Goal: Task Accomplishment & Management: Manage account settings

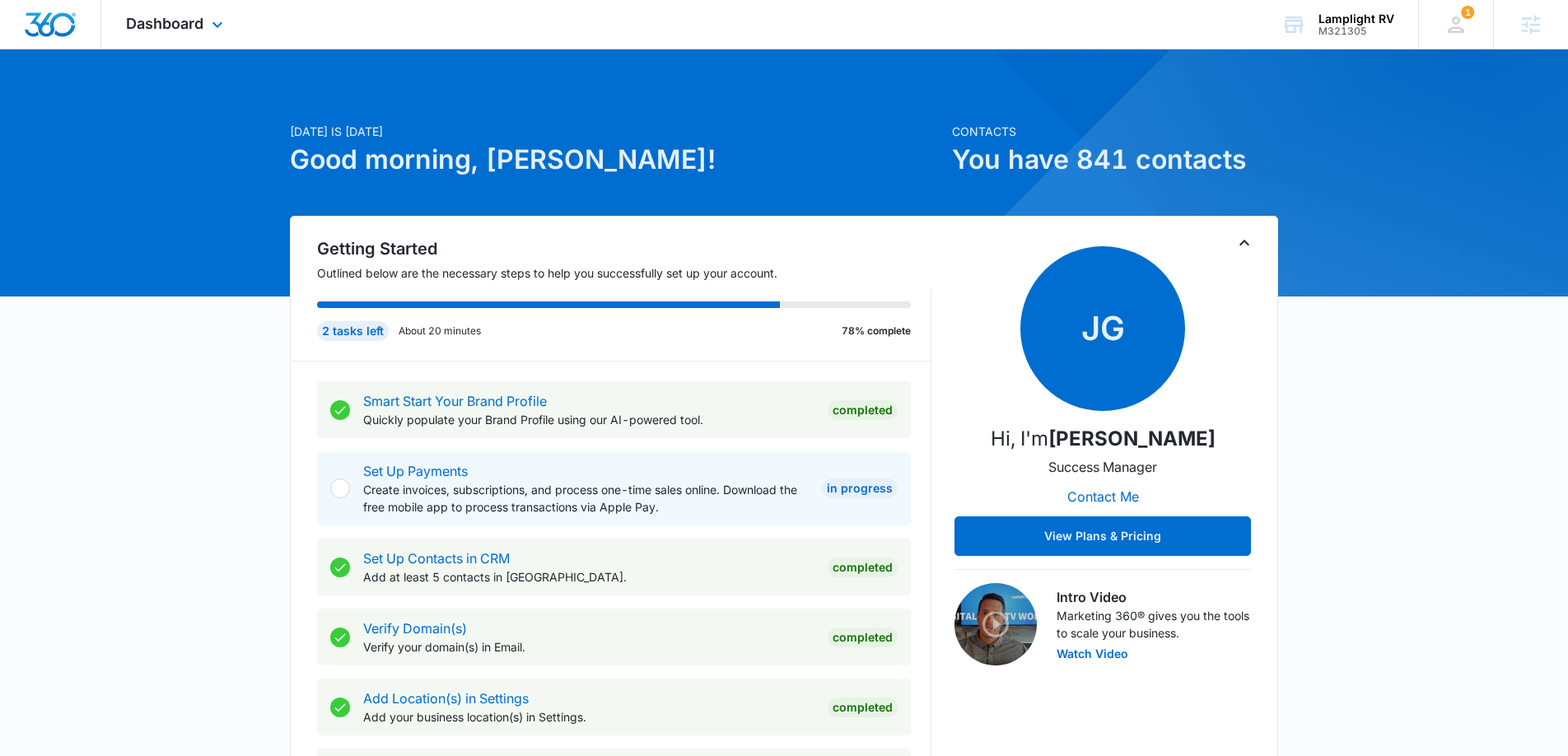
drag, startPoint x: 208, startPoint y: 36, endPoint x: 212, endPoint y: 48, distance: 12.6
click at [205, 37] on div "Dashboard Apps Reputation Websites Forms CRM Email Social Payments POS Content …" at bounding box center [177, 24] width 151 height 49
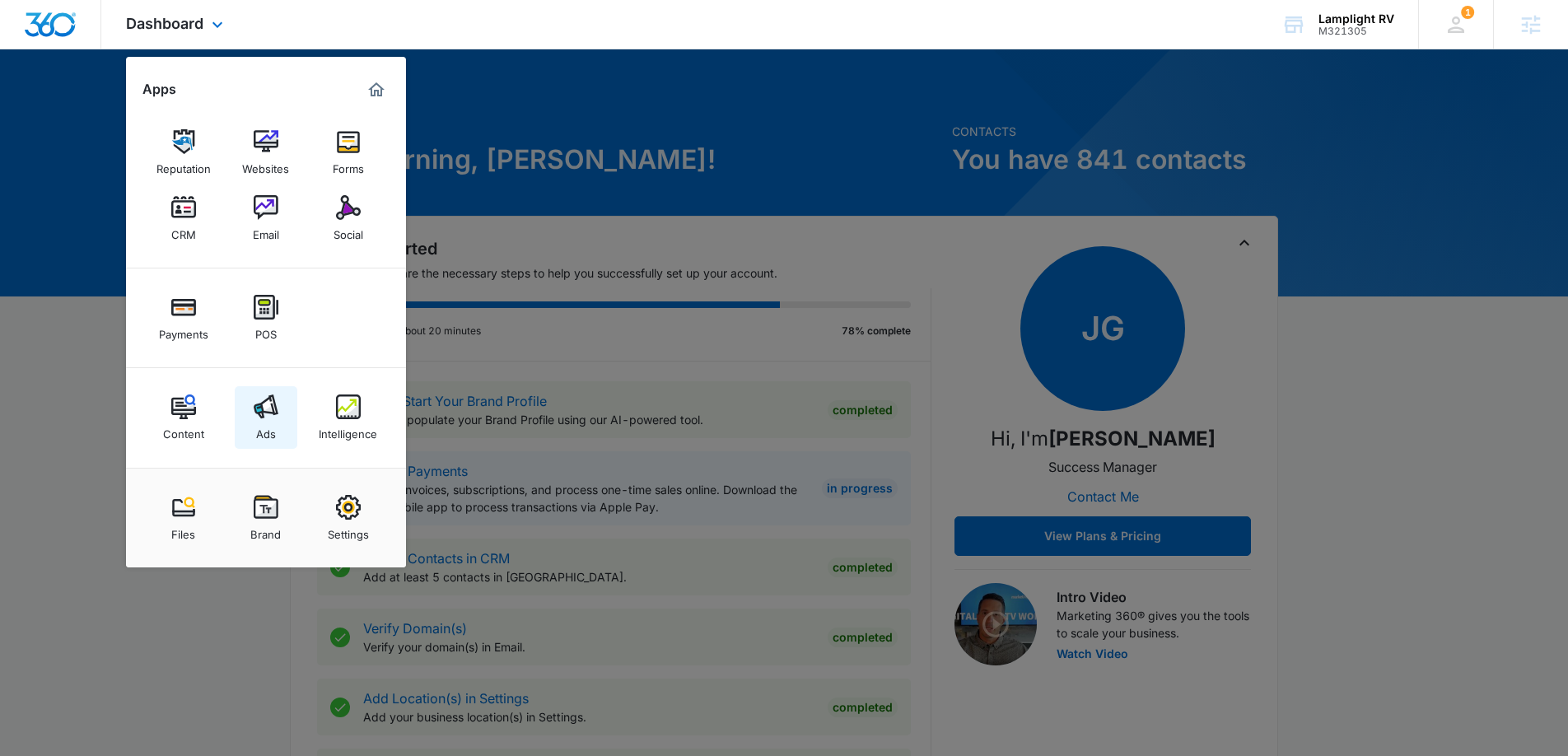
click at [248, 414] on link "Ads" at bounding box center [266, 416] width 62 height 62
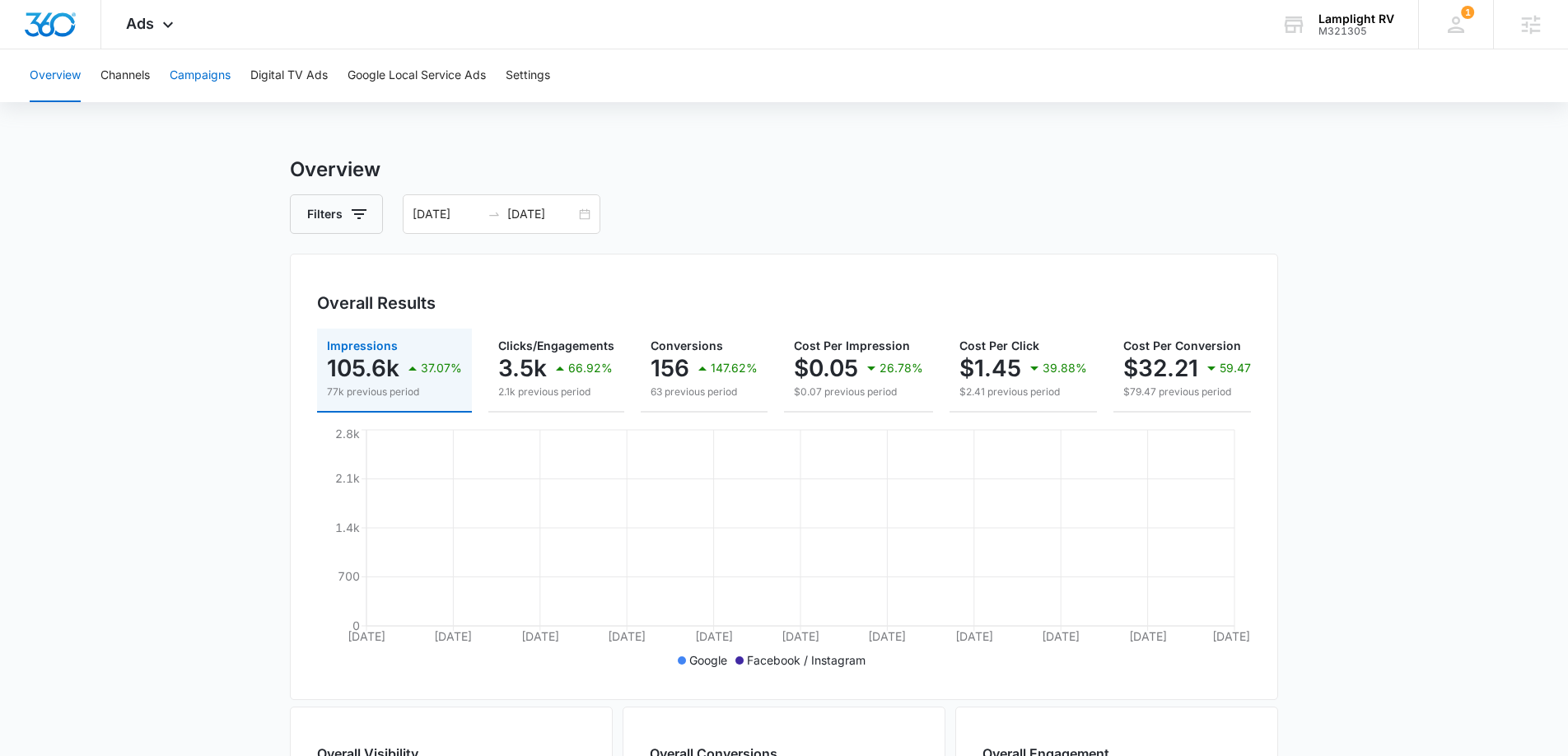
click at [212, 68] on button "Campaigns" at bounding box center [200, 75] width 60 height 53
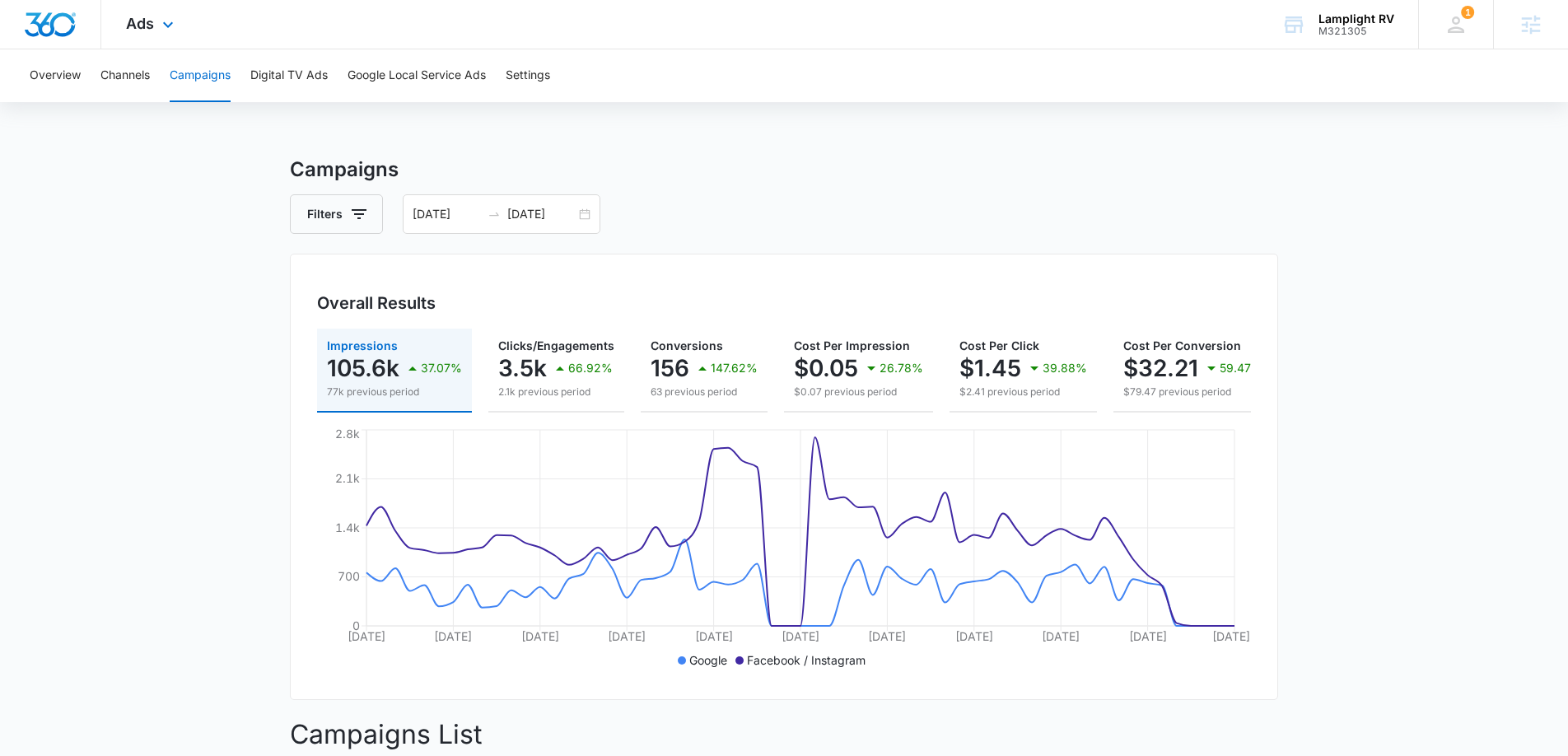
drag, startPoint x: 175, startPoint y: 26, endPoint x: 230, endPoint y: 60, distance: 64.7
click at [174, 26] on icon at bounding box center [168, 24] width 20 height 20
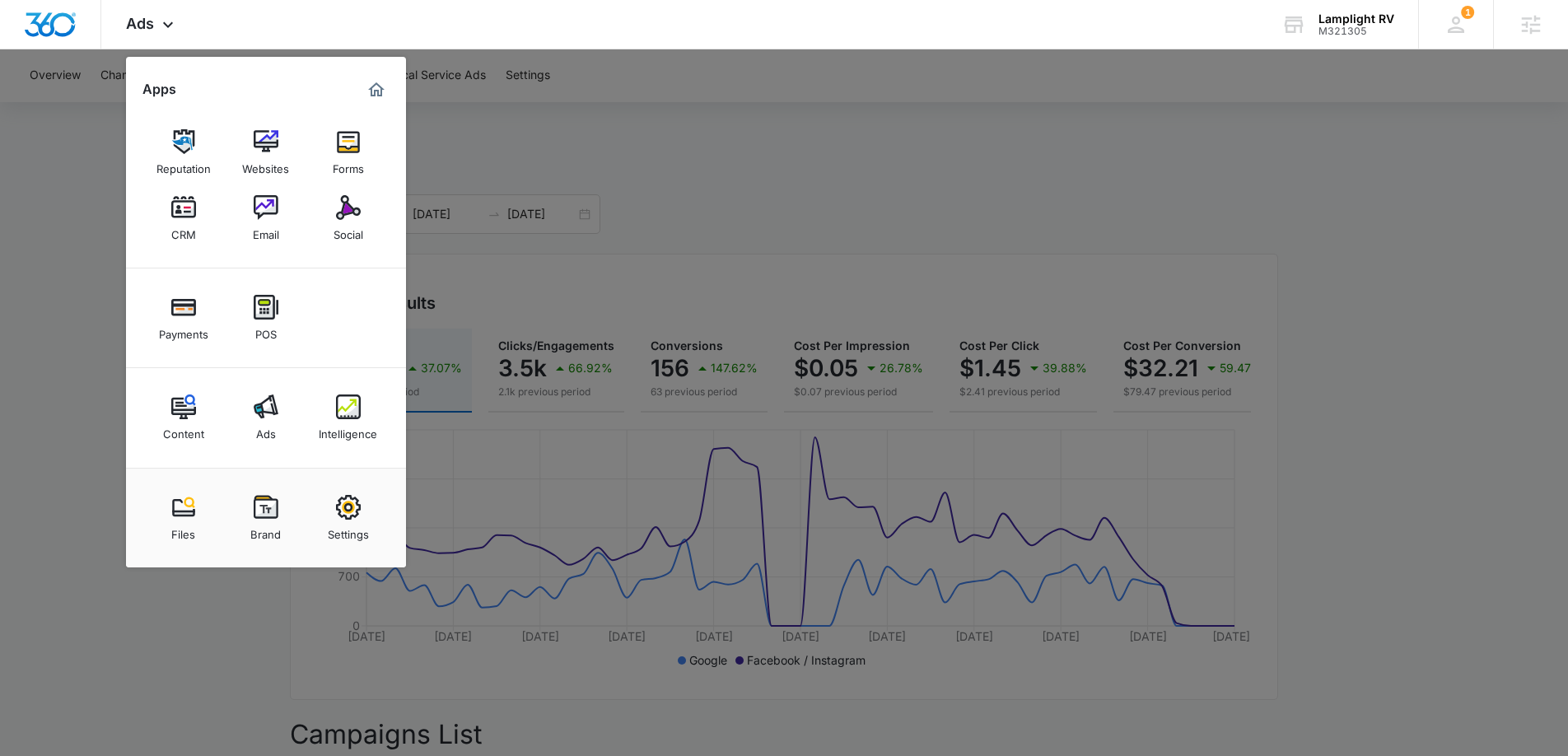
click at [357, 436] on div "Intelligence" at bounding box center [347, 430] width 59 height 21
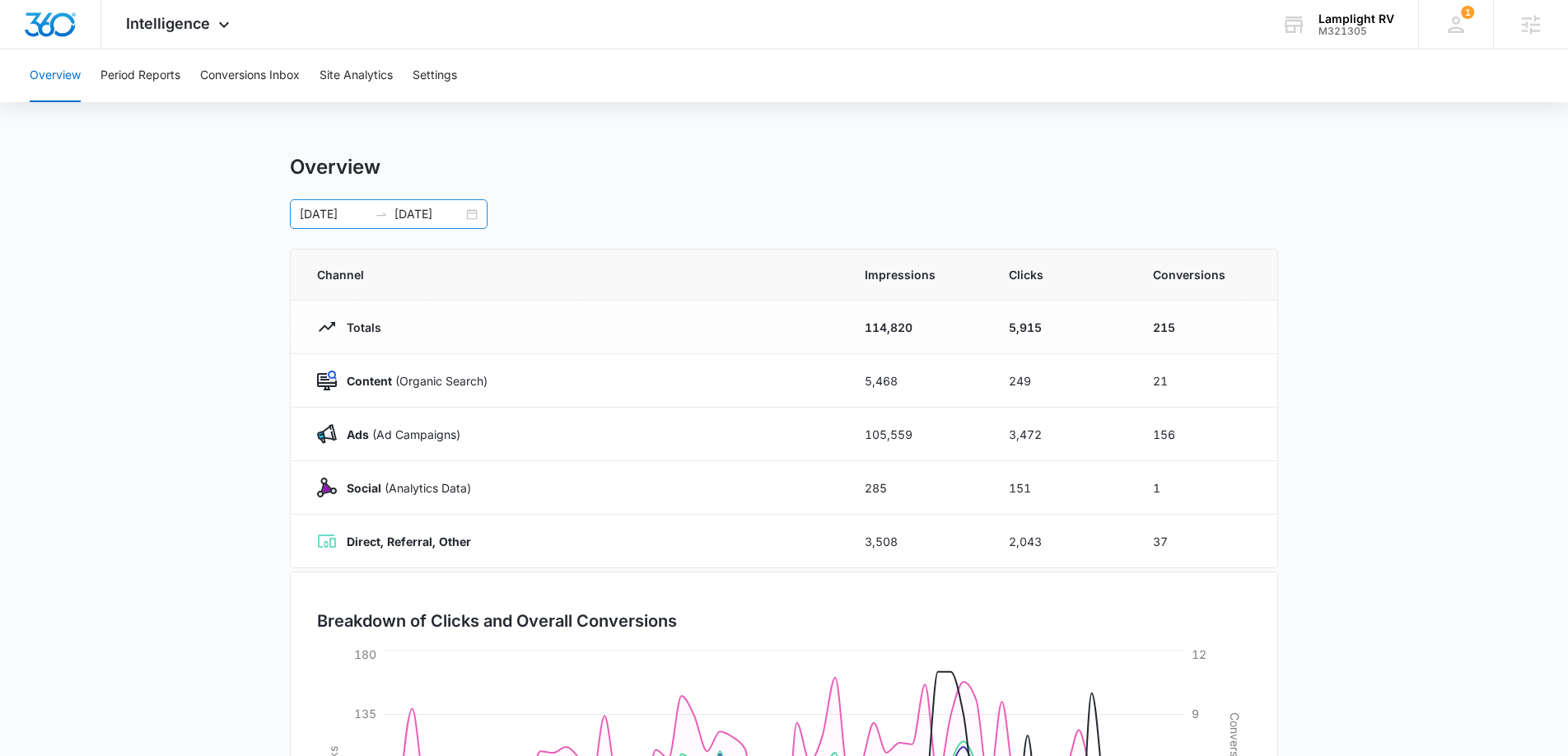
click at [472, 213] on div "07/25/2025 09/23/2025" at bounding box center [389, 214] width 198 height 30
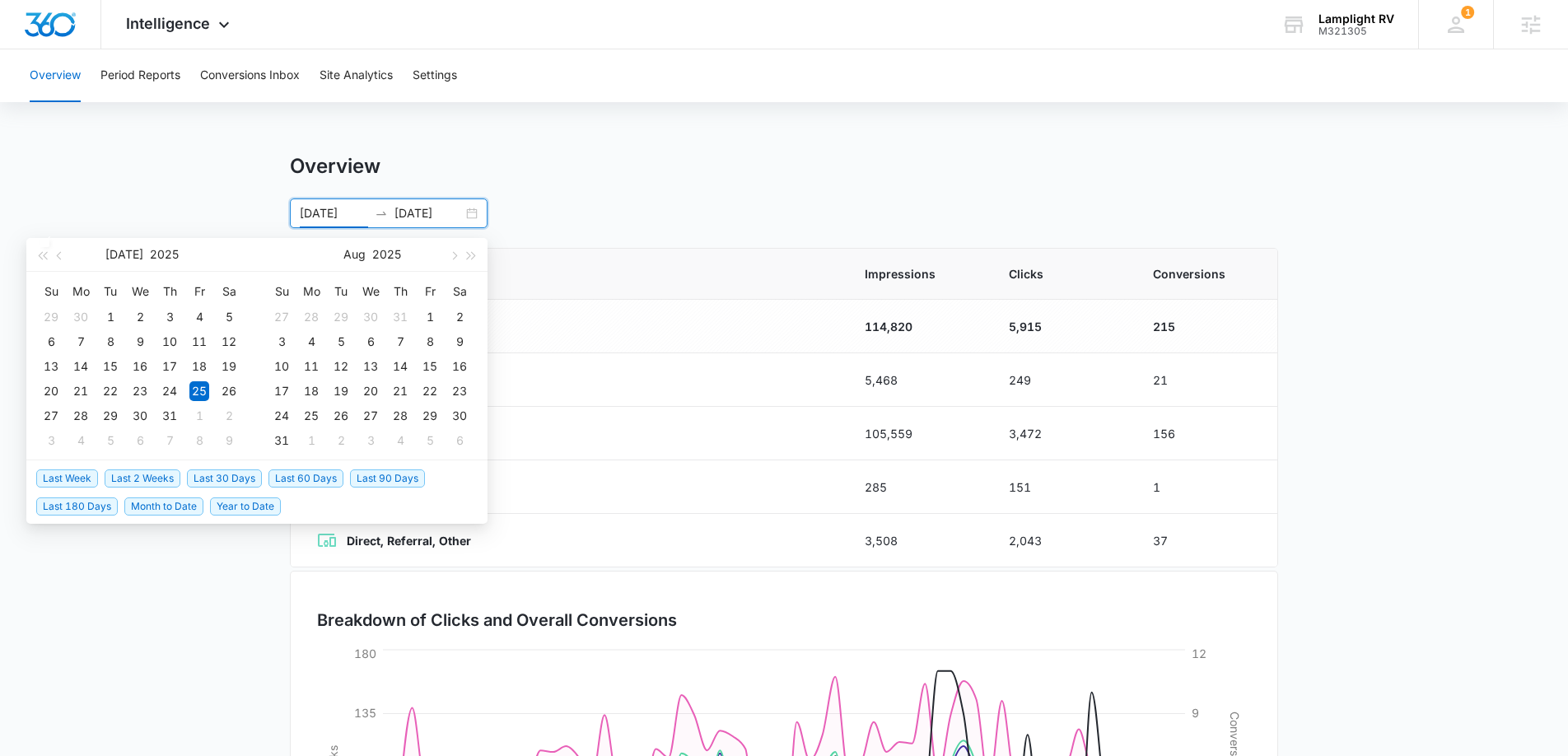
click at [229, 479] on span "Last 30 Days" at bounding box center [225, 478] width 75 height 18
type input "09/14/2025"
type input "10/14/2025"
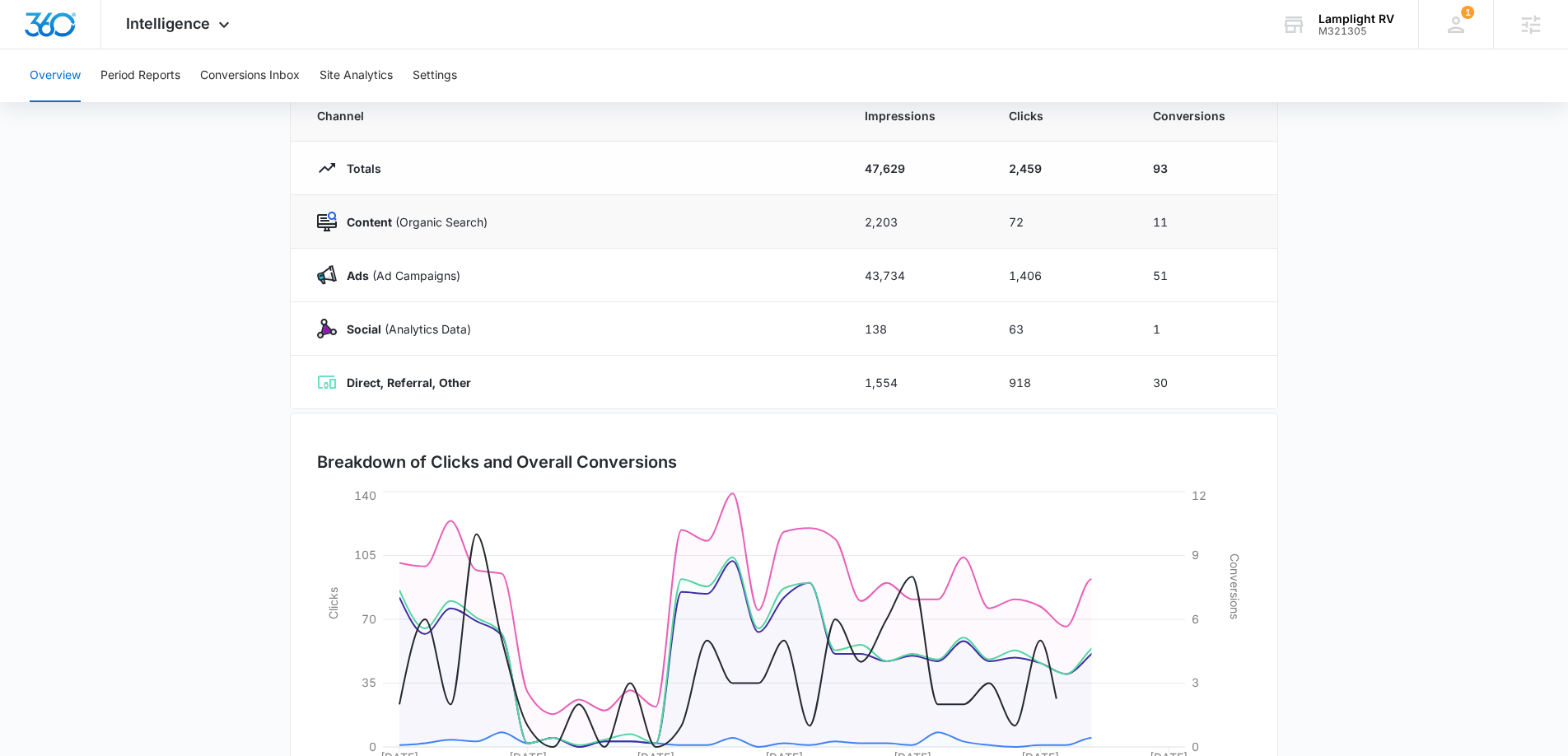
scroll to position [0, 0]
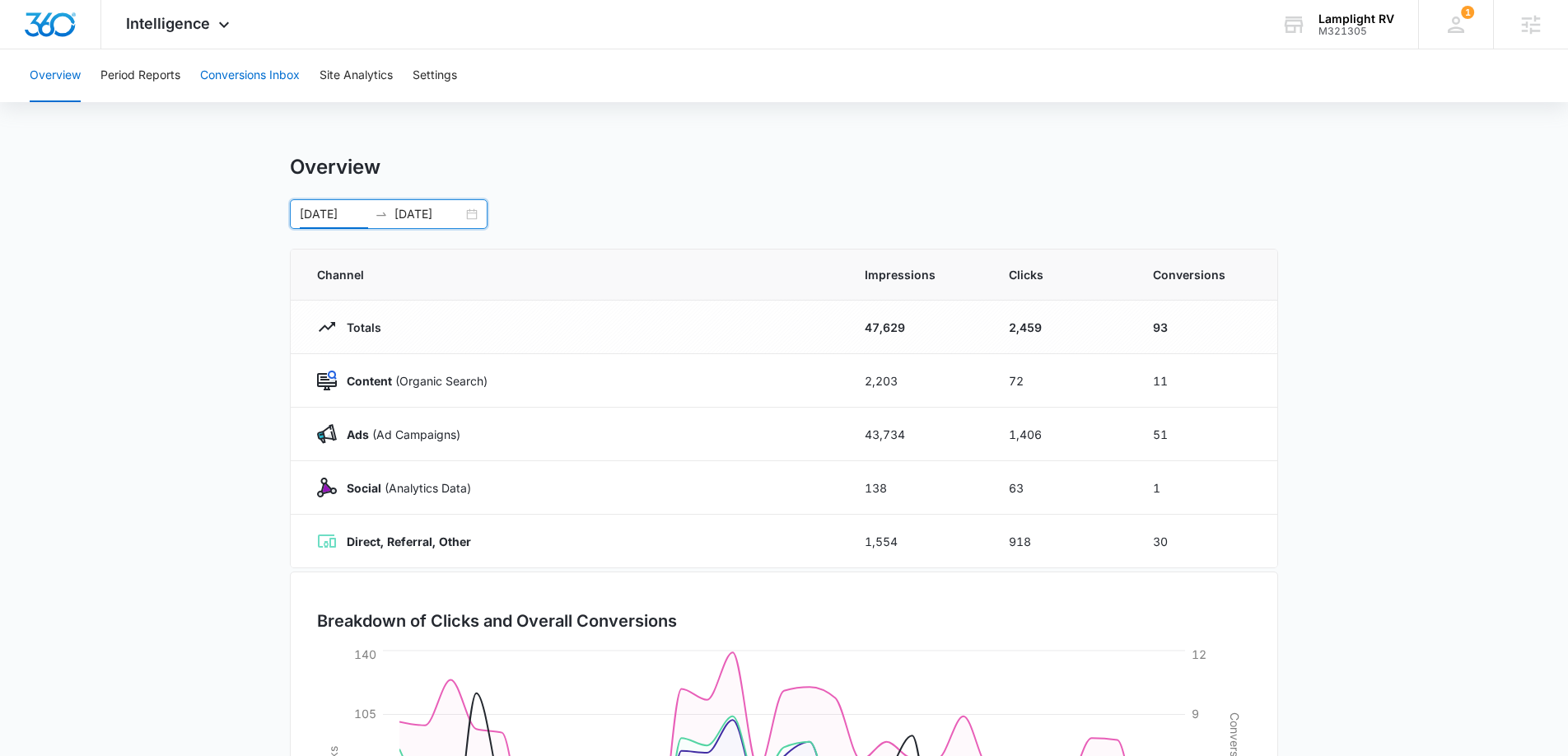
click at [247, 77] on button "Conversions Inbox" at bounding box center [249, 75] width 100 height 53
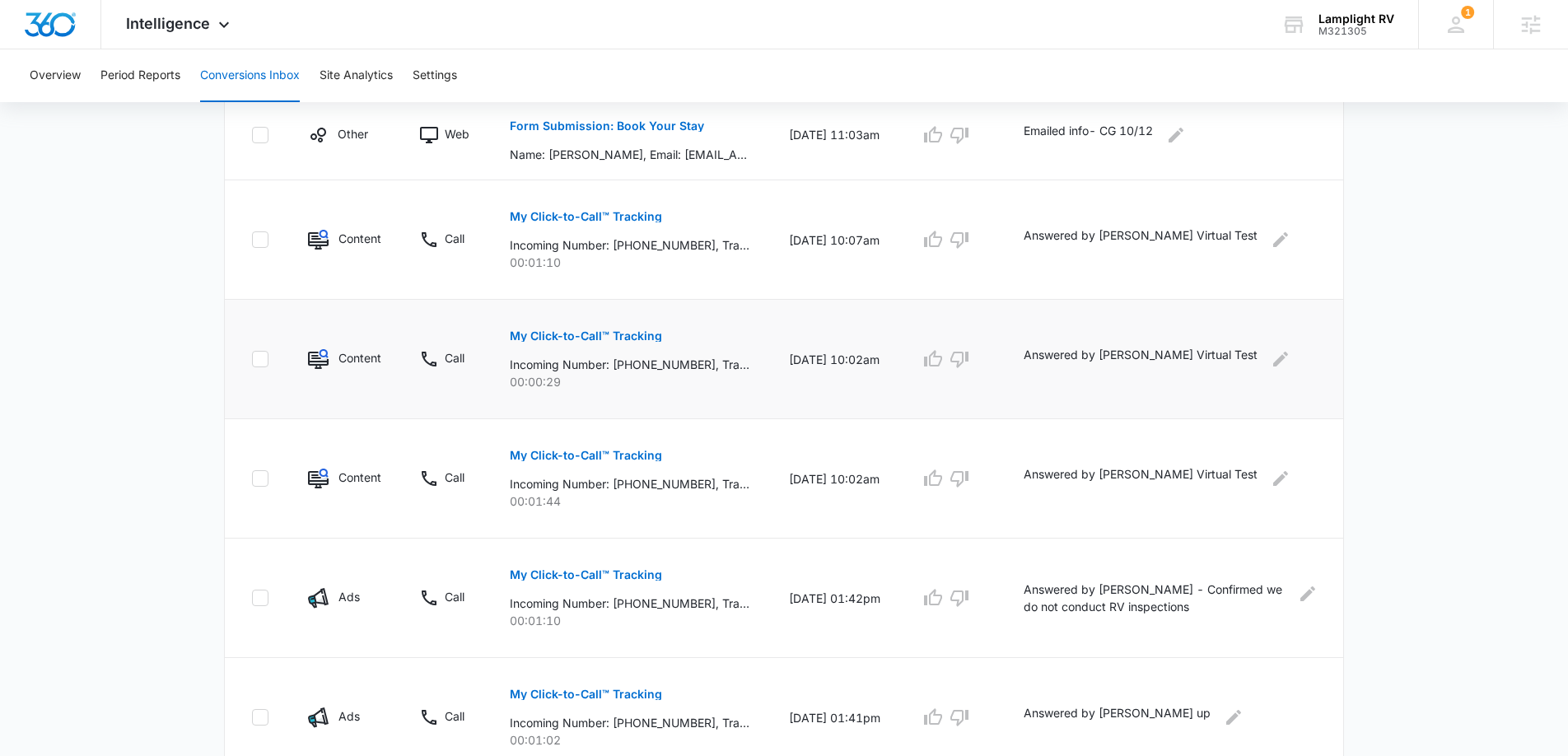
scroll to position [921, 0]
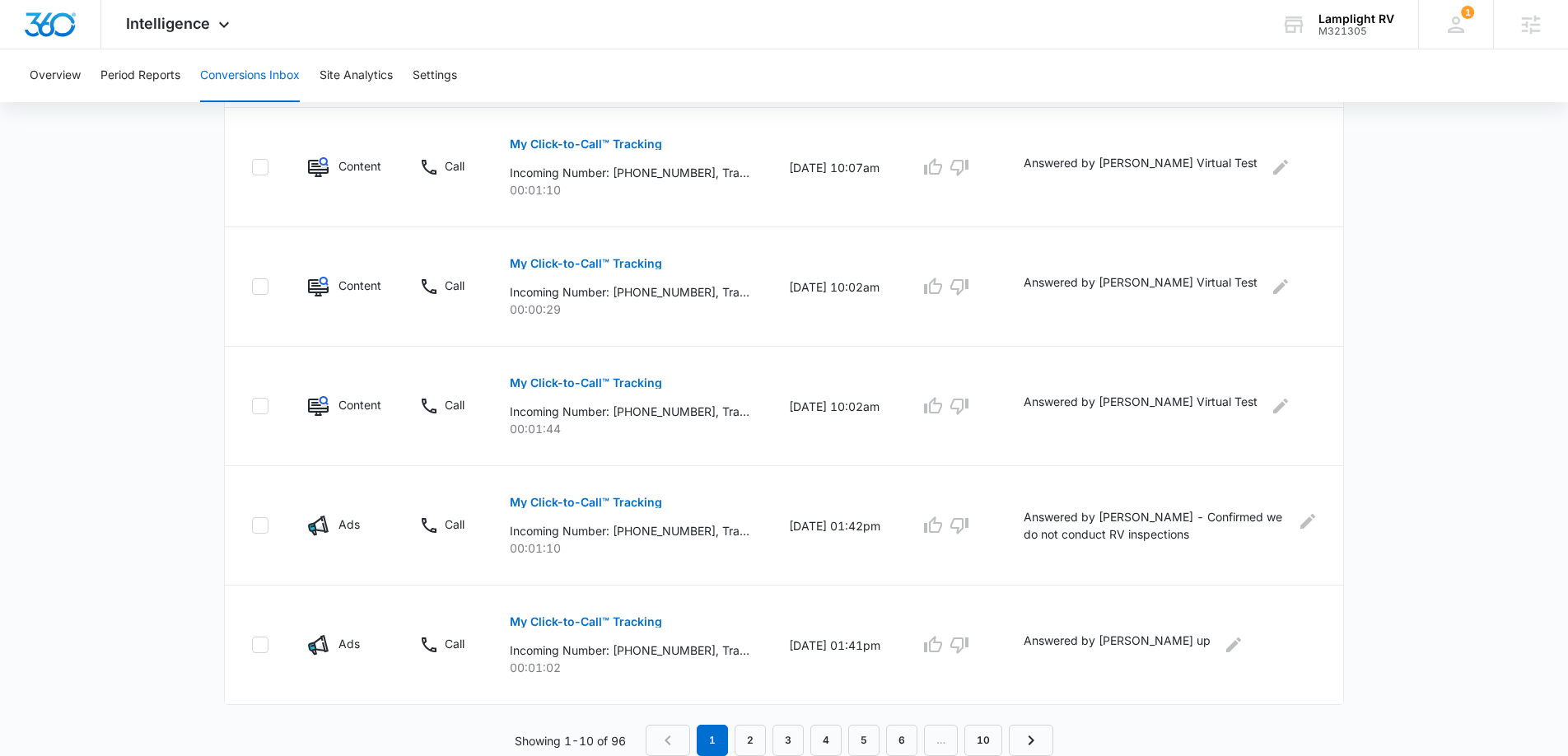
drag, startPoint x: 200, startPoint y: 9, endPoint x: 215, endPoint y: 49, distance: 42.7
click at [200, 9] on div "Intelligence Apps Reputation Websites Forms CRM Email Social Payments POS Conte…" at bounding box center [180, 24] width 157 height 49
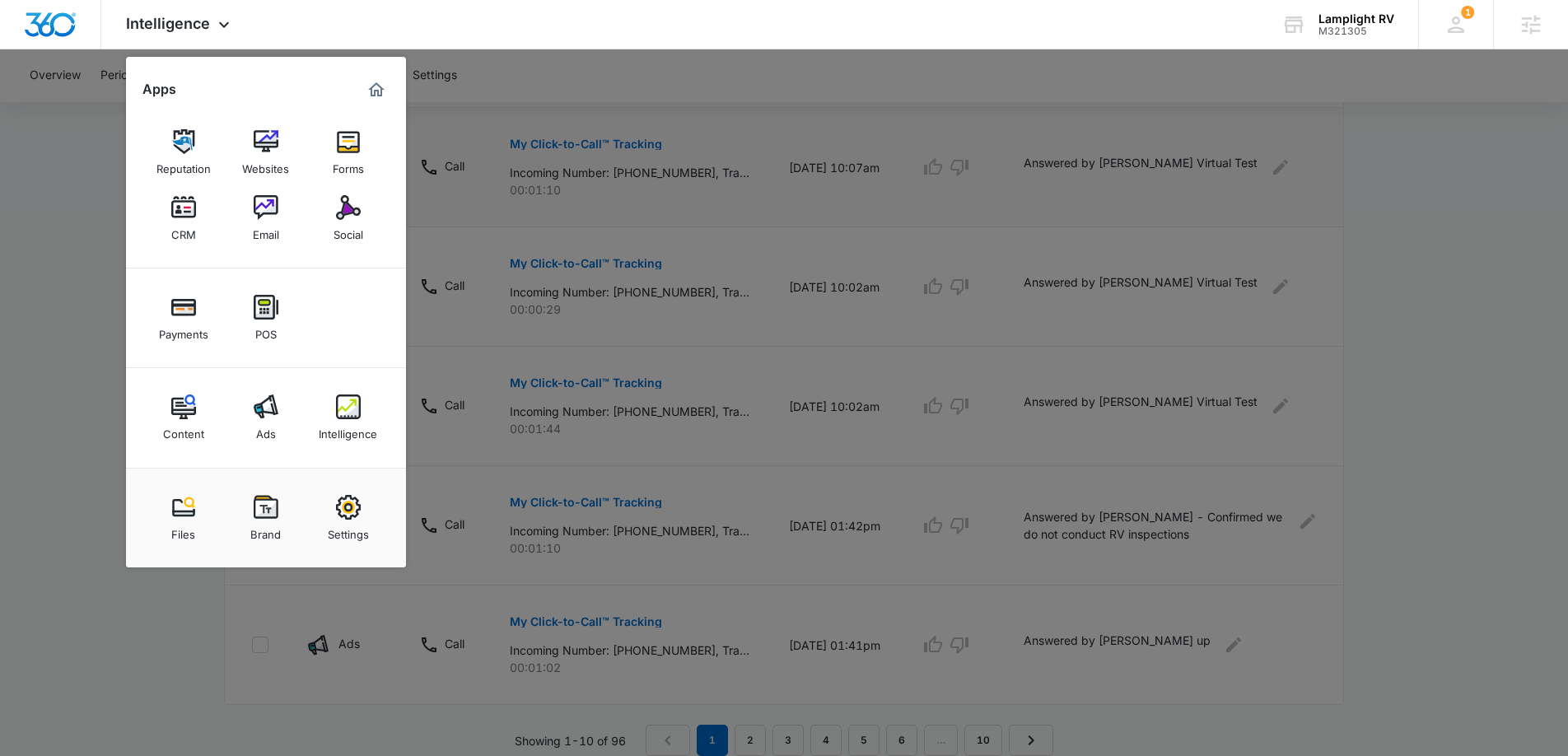
click at [539, 106] on div at bounding box center [784, 378] width 1568 height 756
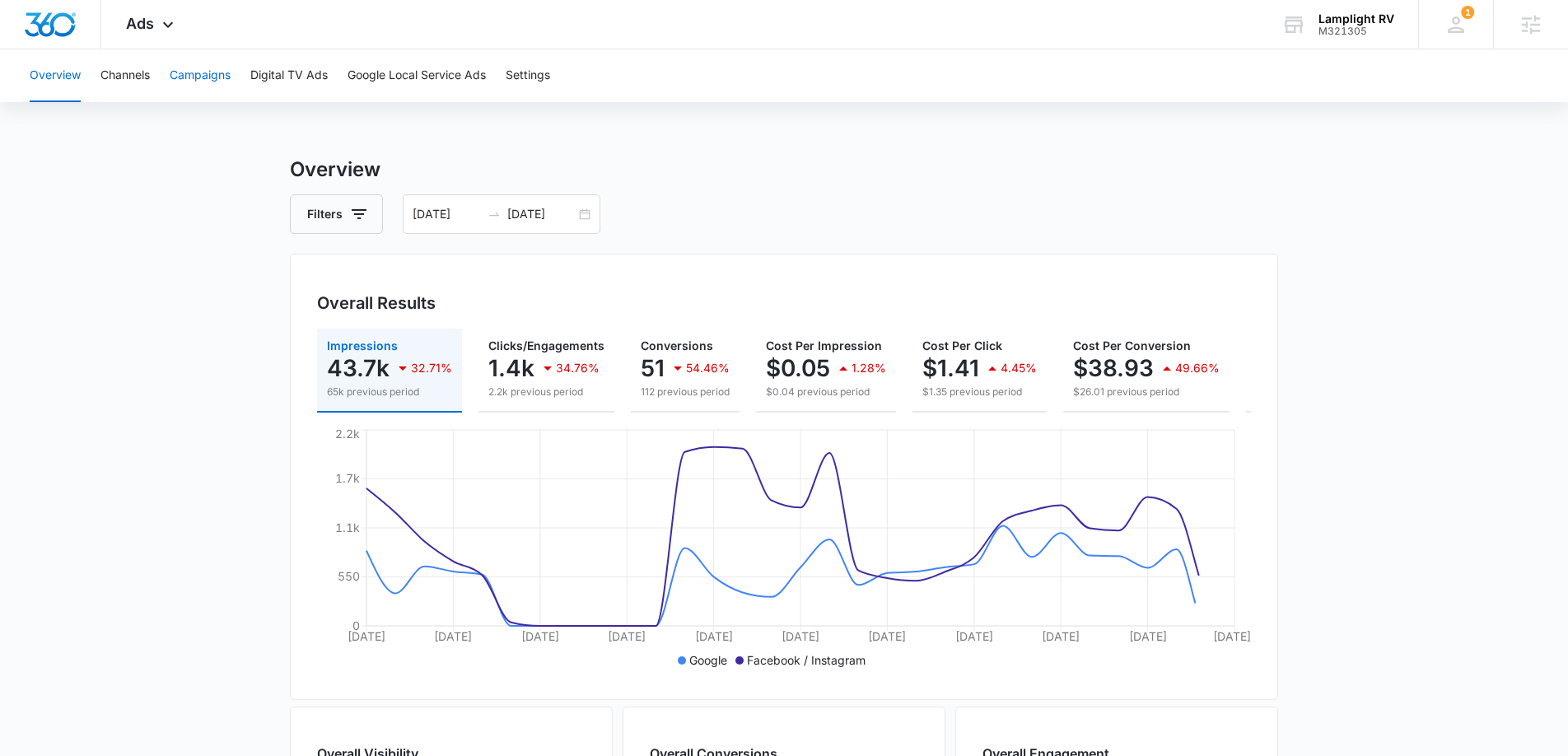
click at [215, 76] on button "Campaigns" at bounding box center [200, 75] width 60 height 53
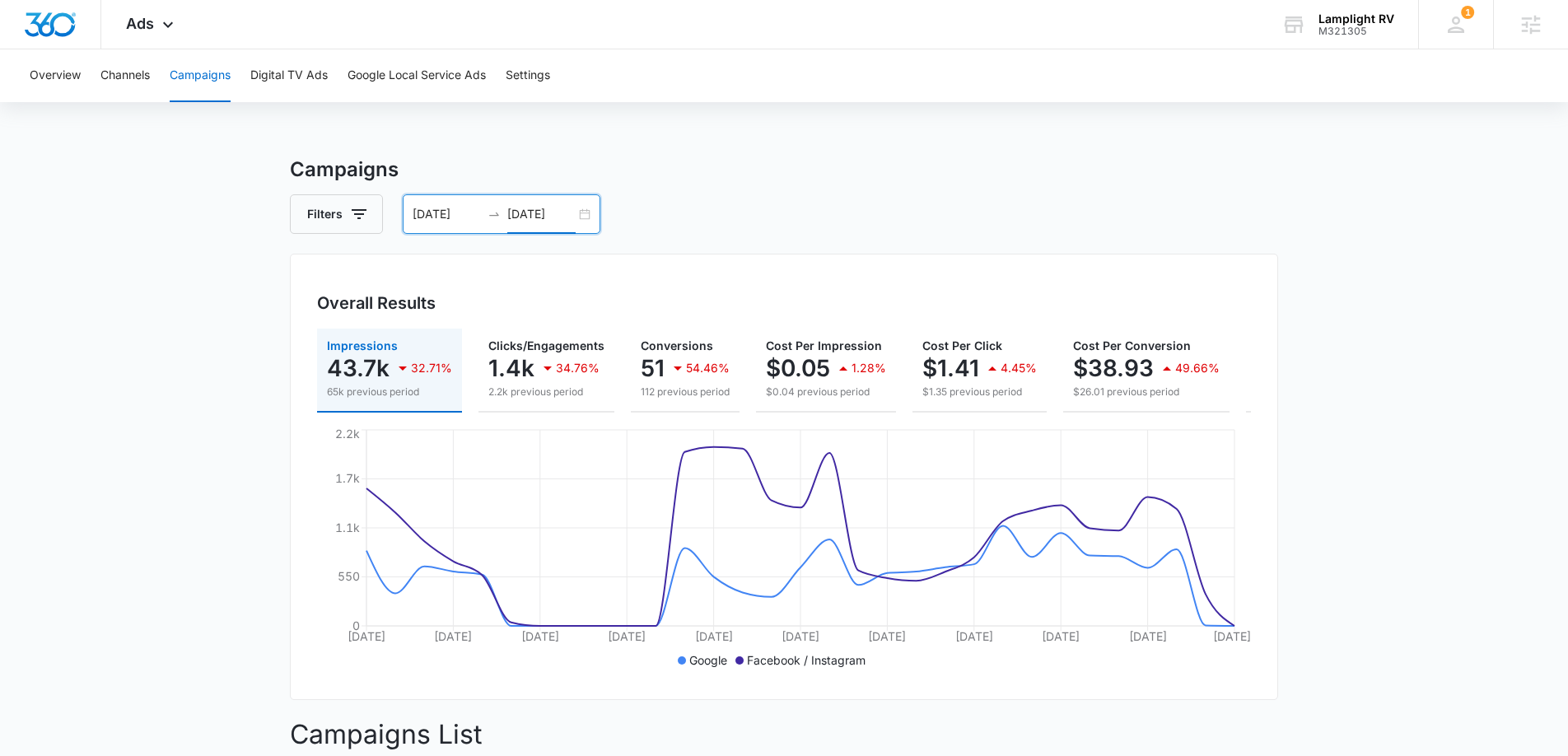
click at [573, 213] on input "10/14/2025" at bounding box center [541, 214] width 68 height 18
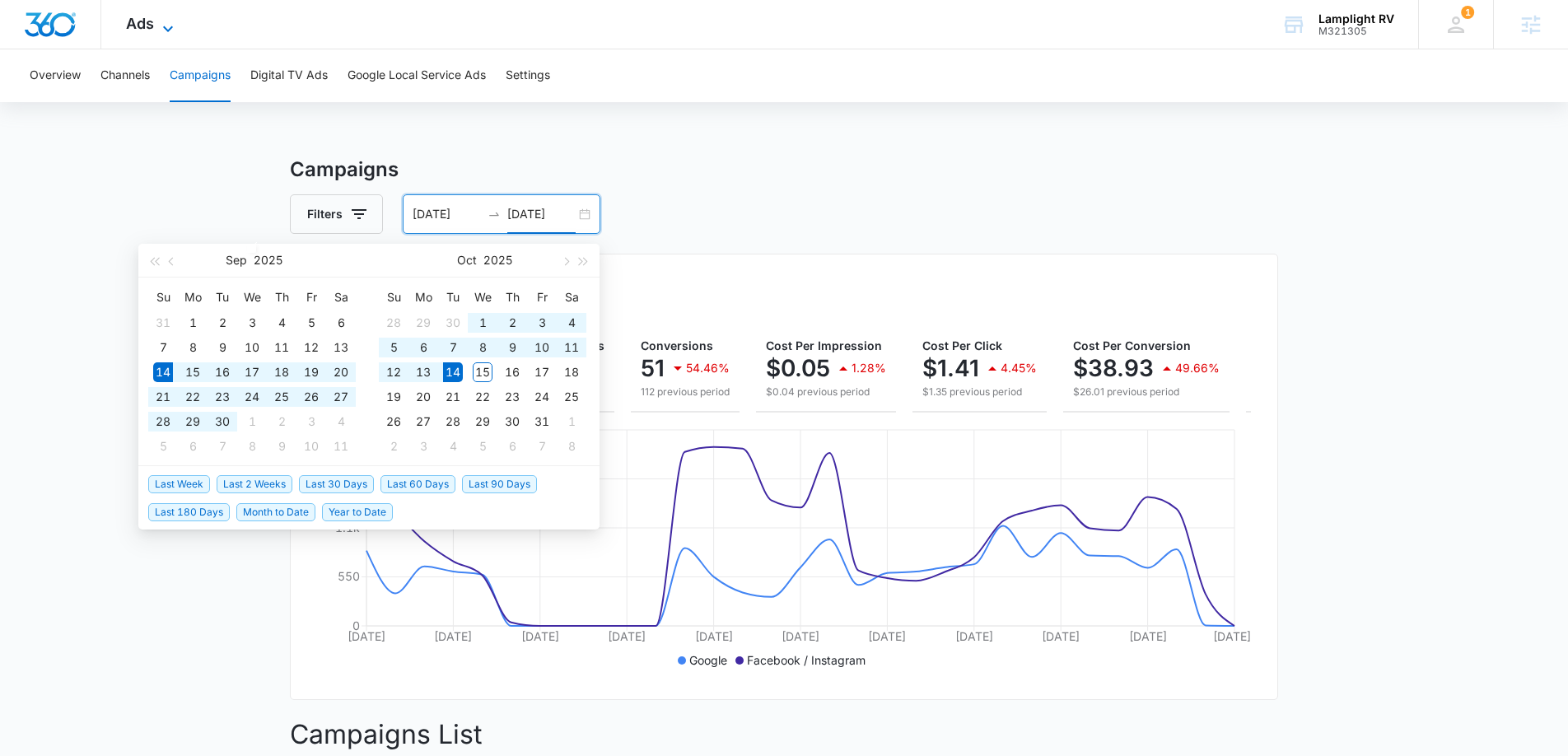
click at [161, 20] on icon at bounding box center [168, 29] width 20 height 20
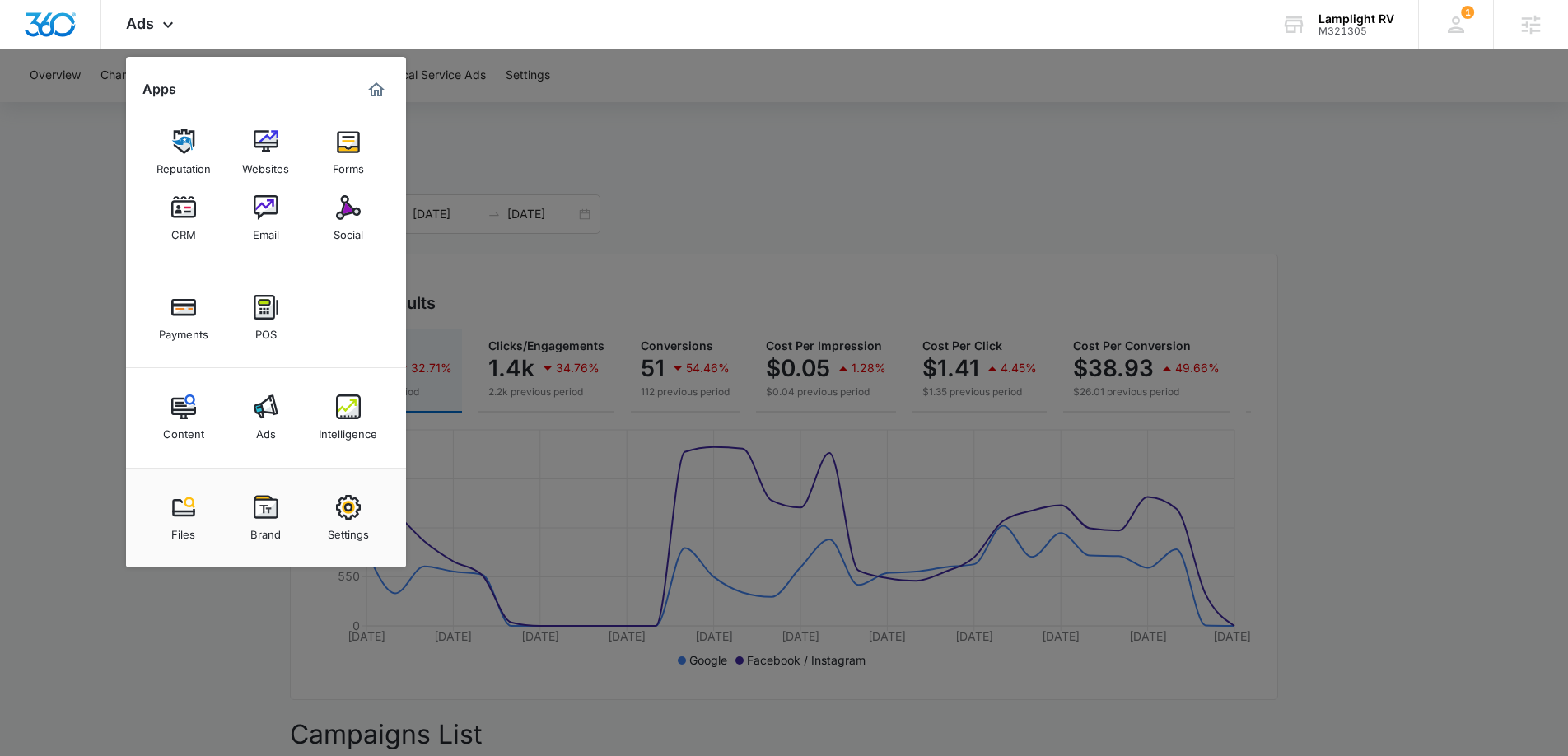
click at [351, 432] on div "Intelligence" at bounding box center [347, 430] width 59 height 21
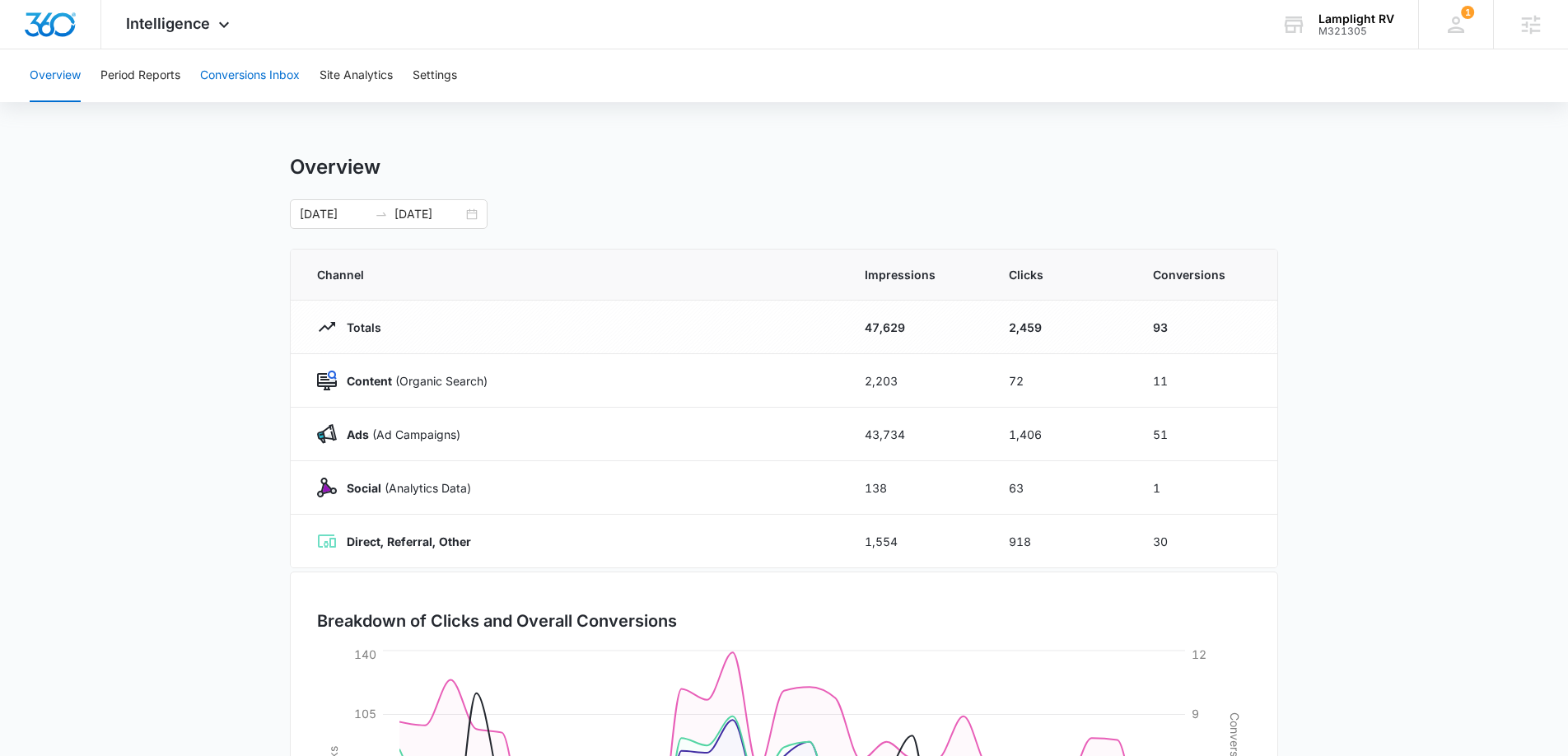
click at [270, 79] on button "Conversions Inbox" at bounding box center [249, 75] width 100 height 53
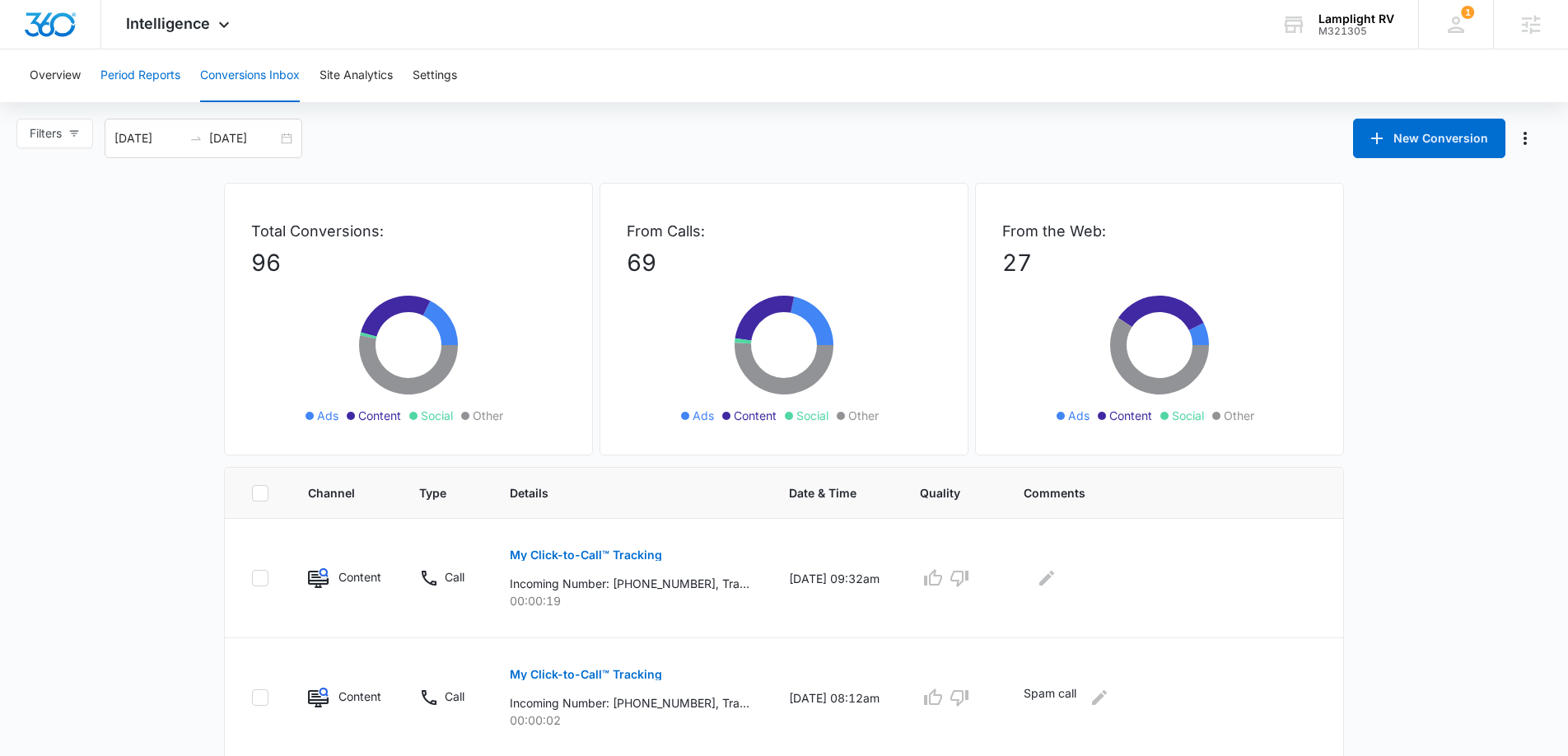
click at [160, 80] on button "Period Reports" at bounding box center [140, 75] width 80 height 53
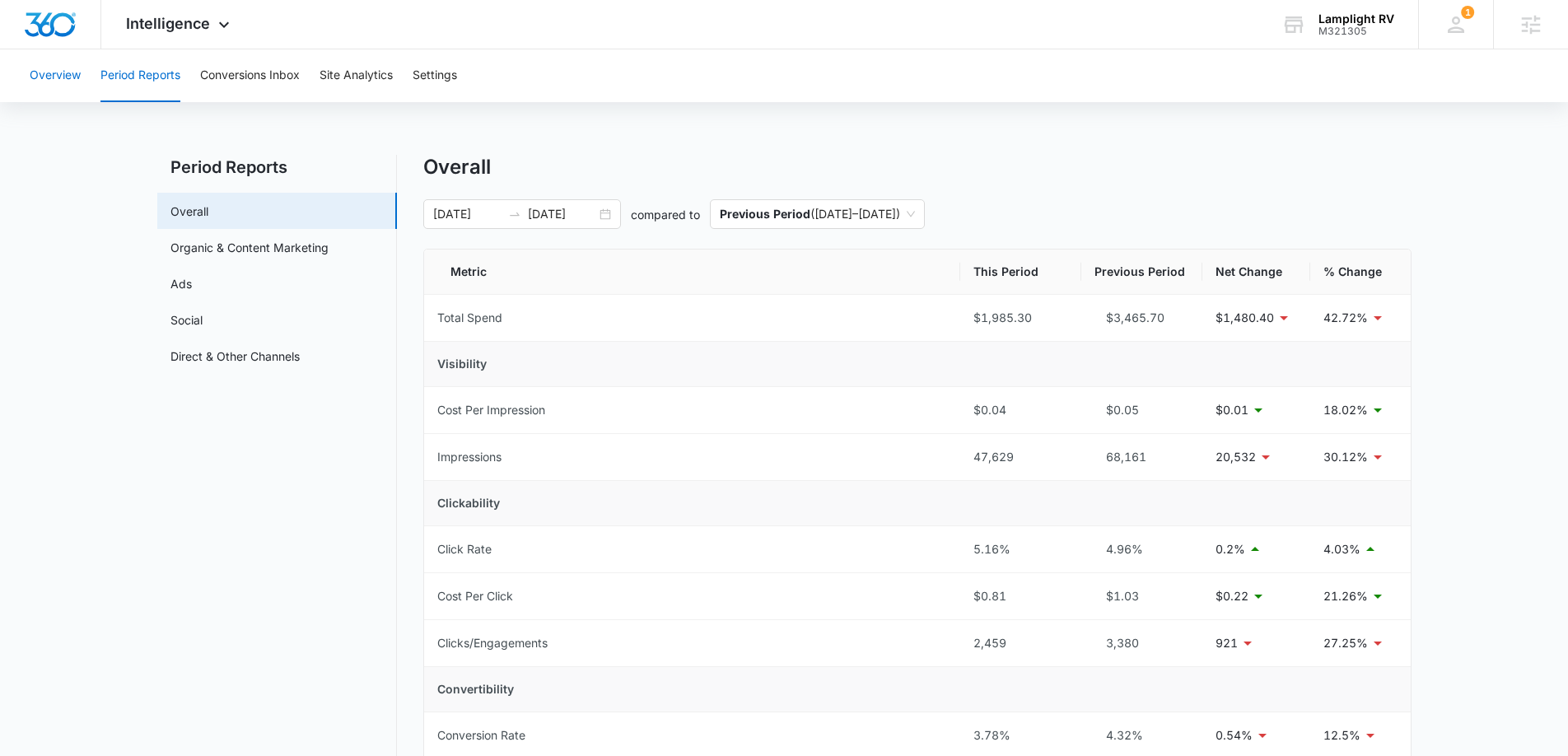
click at [60, 80] on button "Overview" at bounding box center [55, 75] width 51 height 53
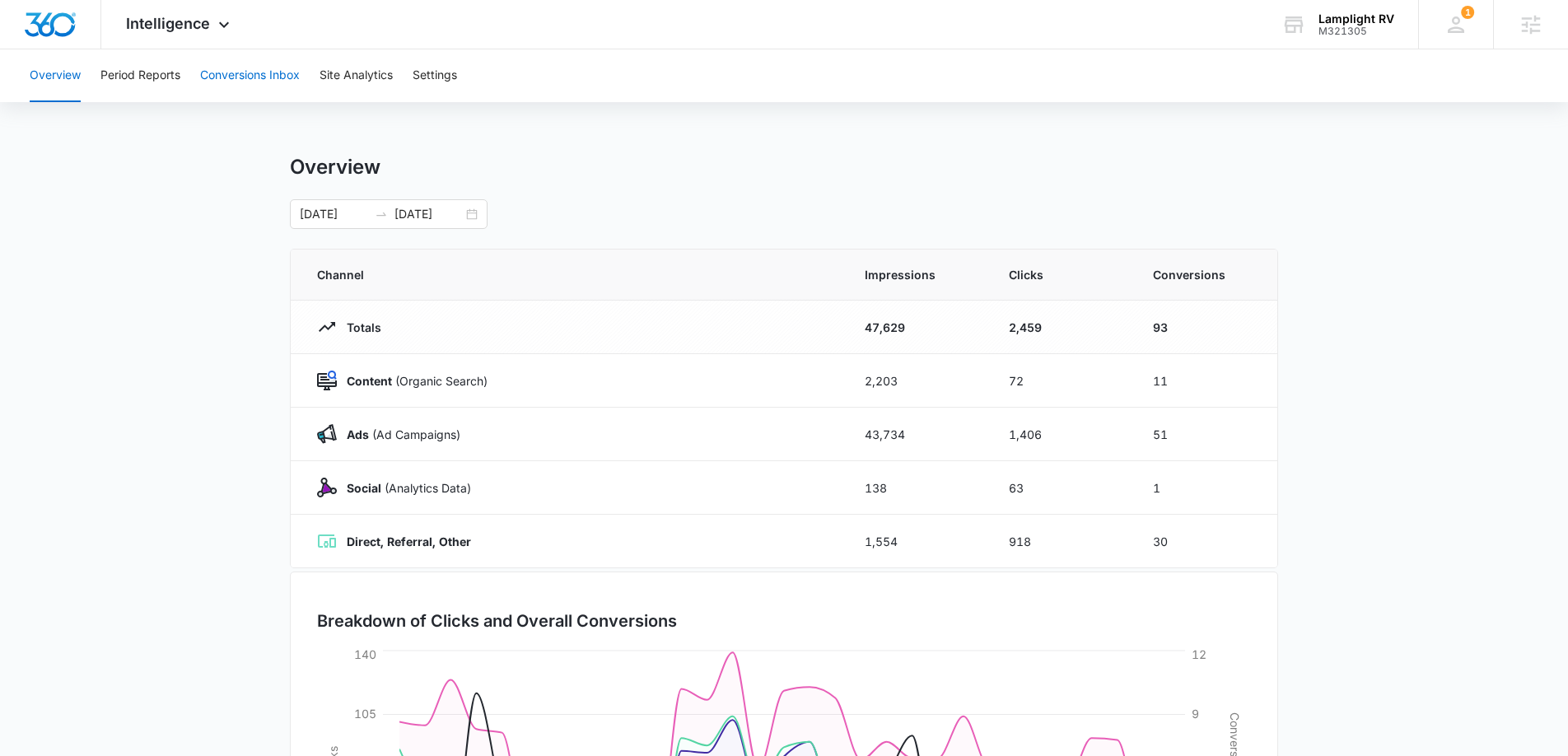
click at [224, 74] on button "Conversions Inbox" at bounding box center [249, 75] width 100 height 53
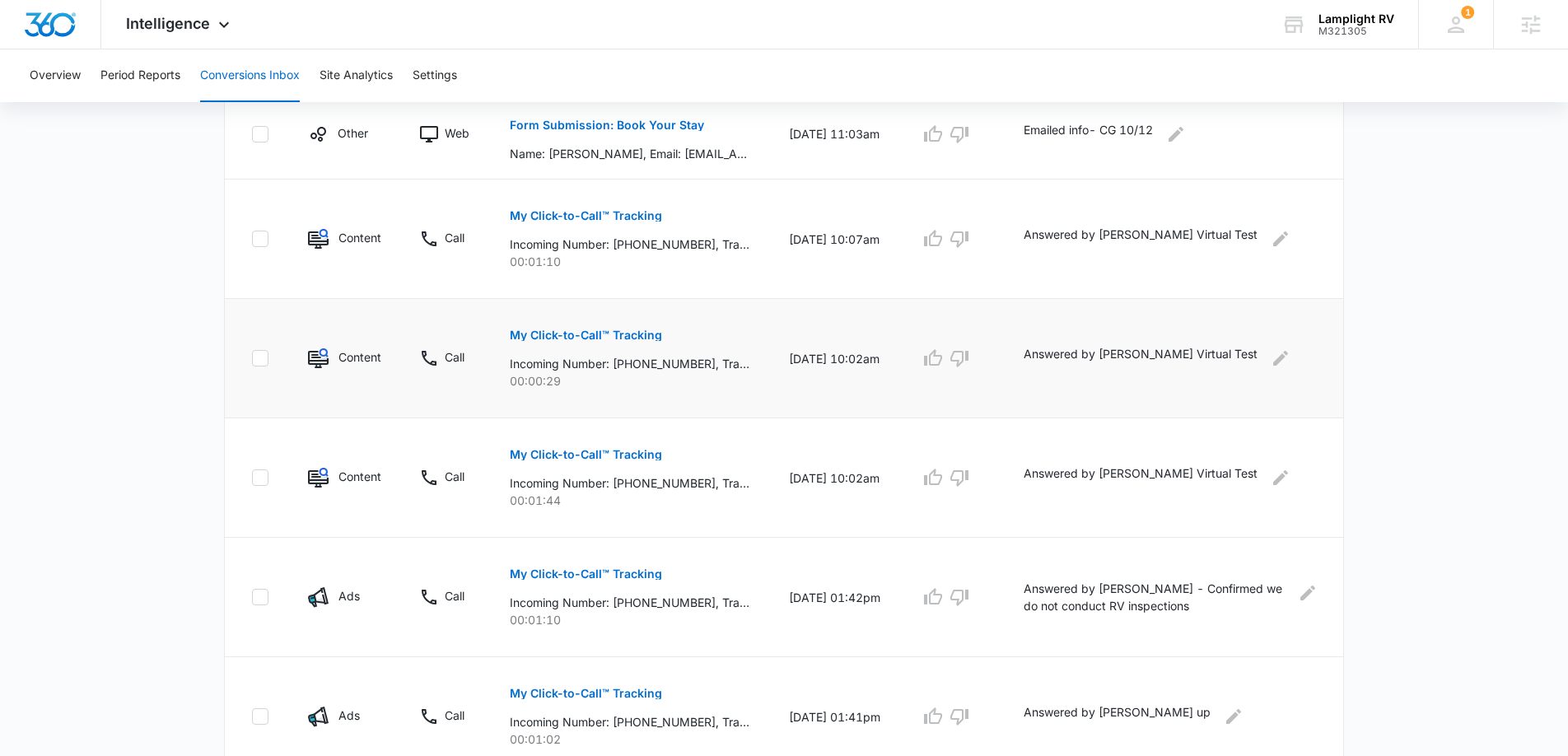
scroll to position [921, 0]
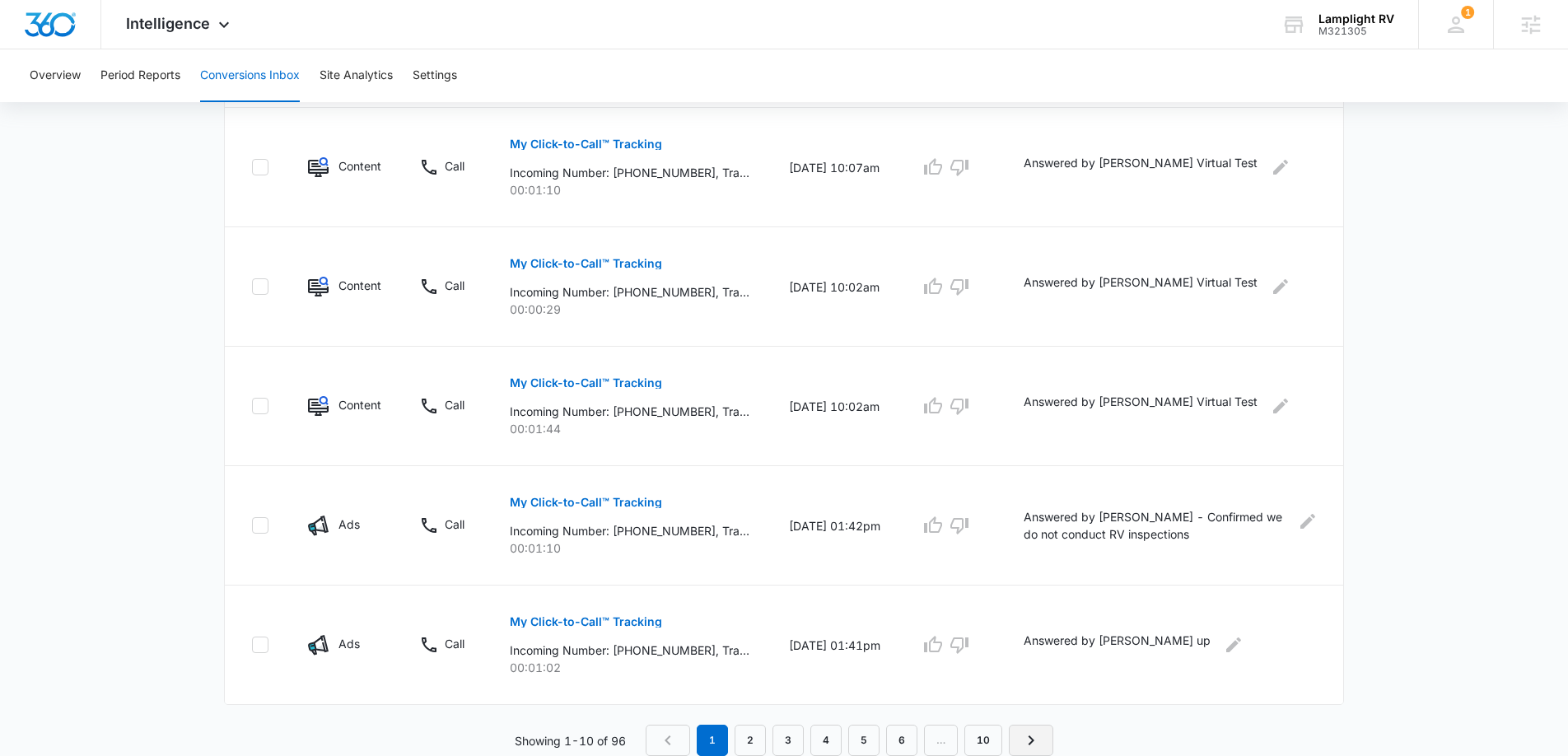
click at [1038, 744] on icon "Next Page" at bounding box center [1031, 740] width 20 height 20
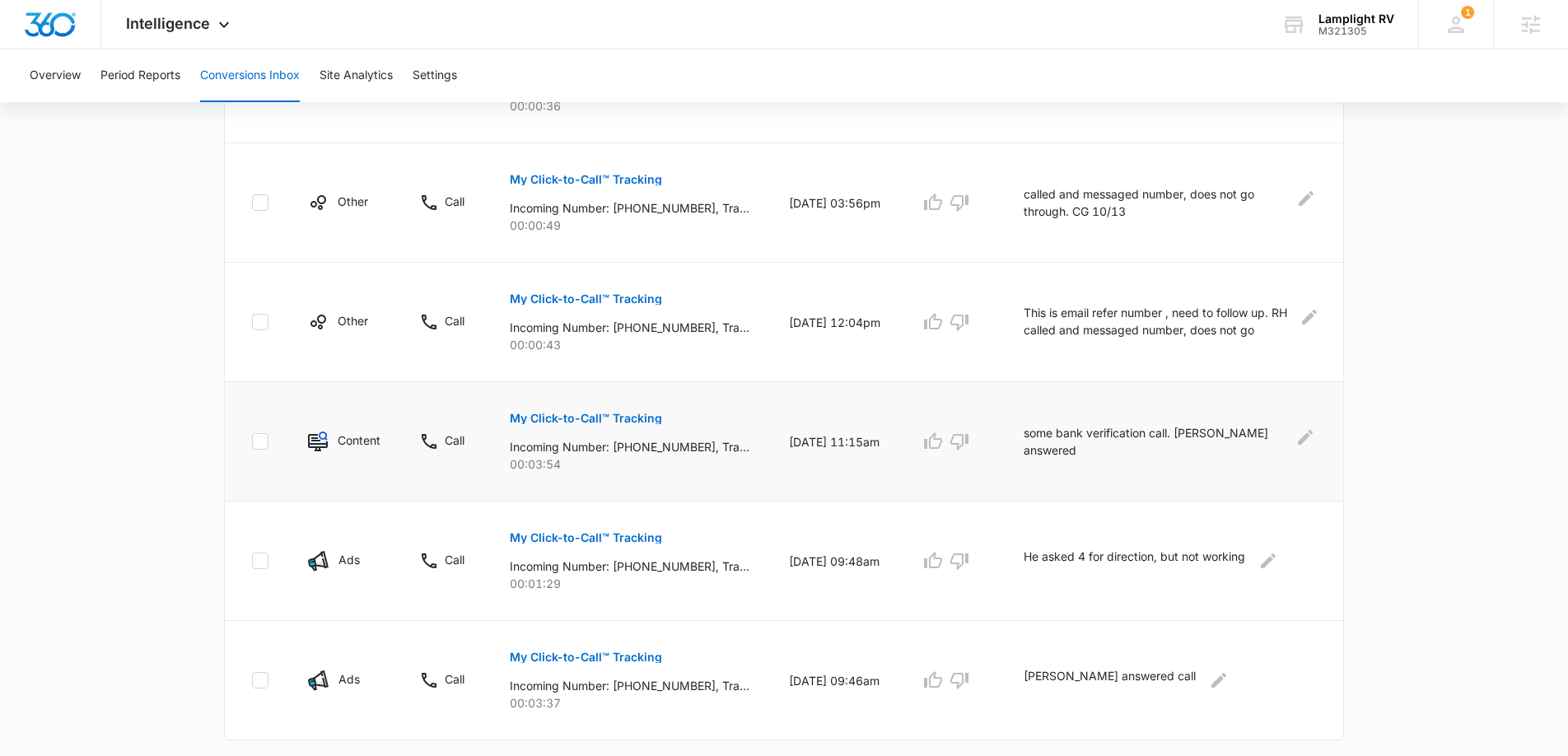
scroll to position [979, 0]
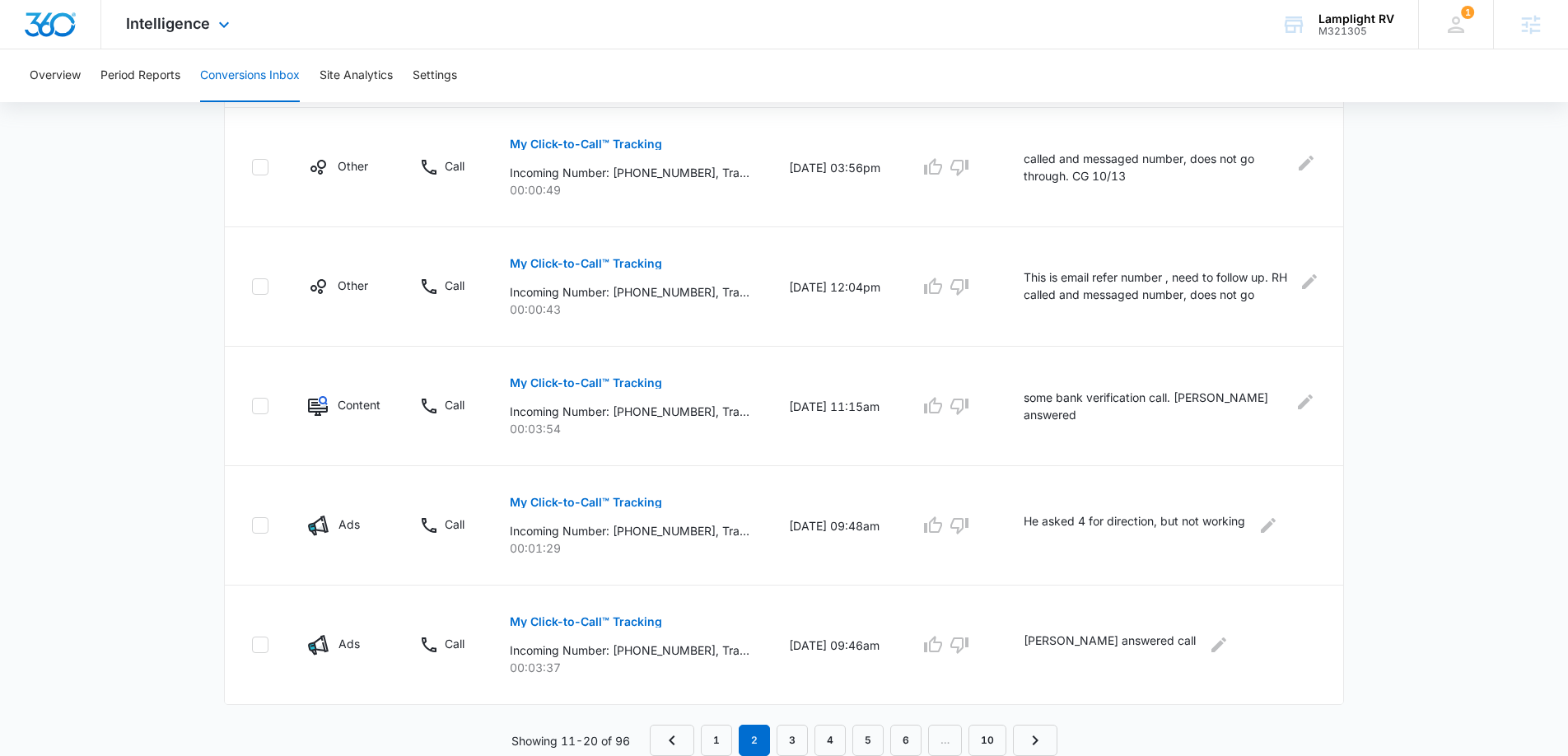
click at [233, 29] on div "Intelligence Apps Reputation Websites Forms CRM Email Social Payments POS Conte…" at bounding box center [180, 24] width 157 height 49
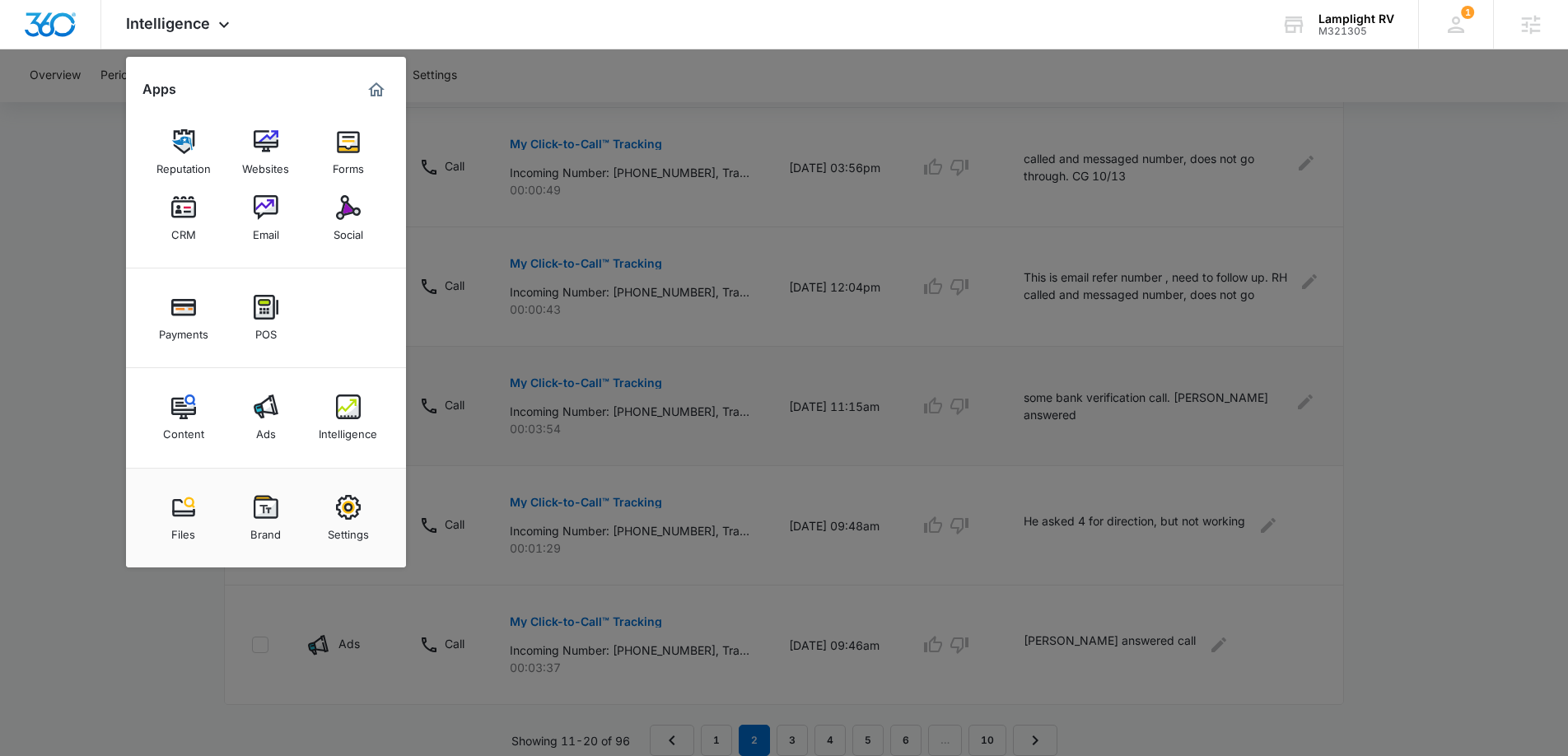
click at [344, 424] on div "Intelligence" at bounding box center [347, 430] width 59 height 21
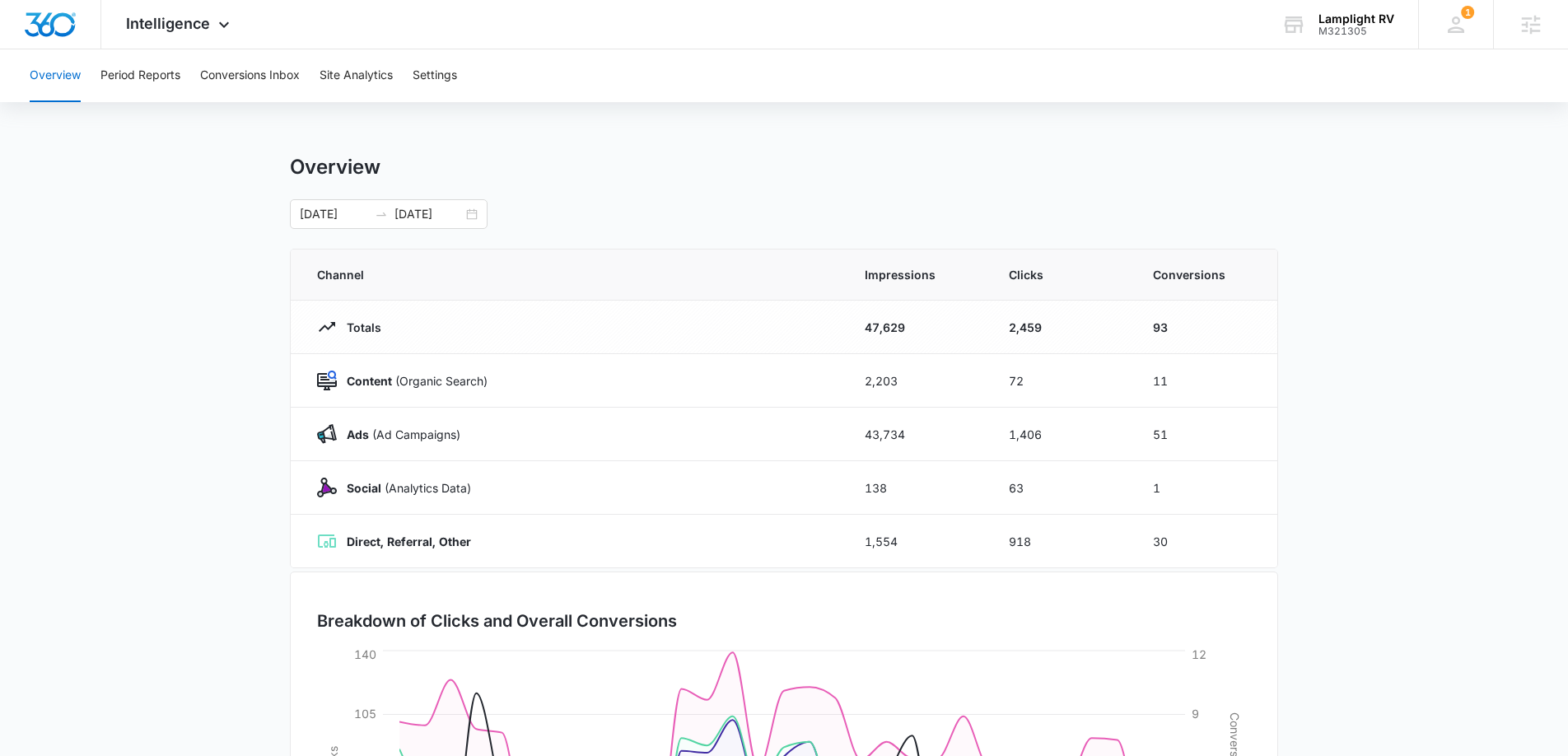
click at [184, 78] on div "Overview Period Reports Conversions Inbox Site Analytics Settings" at bounding box center [784, 75] width 1528 height 53
click at [158, 80] on button "Period Reports" at bounding box center [140, 75] width 80 height 53
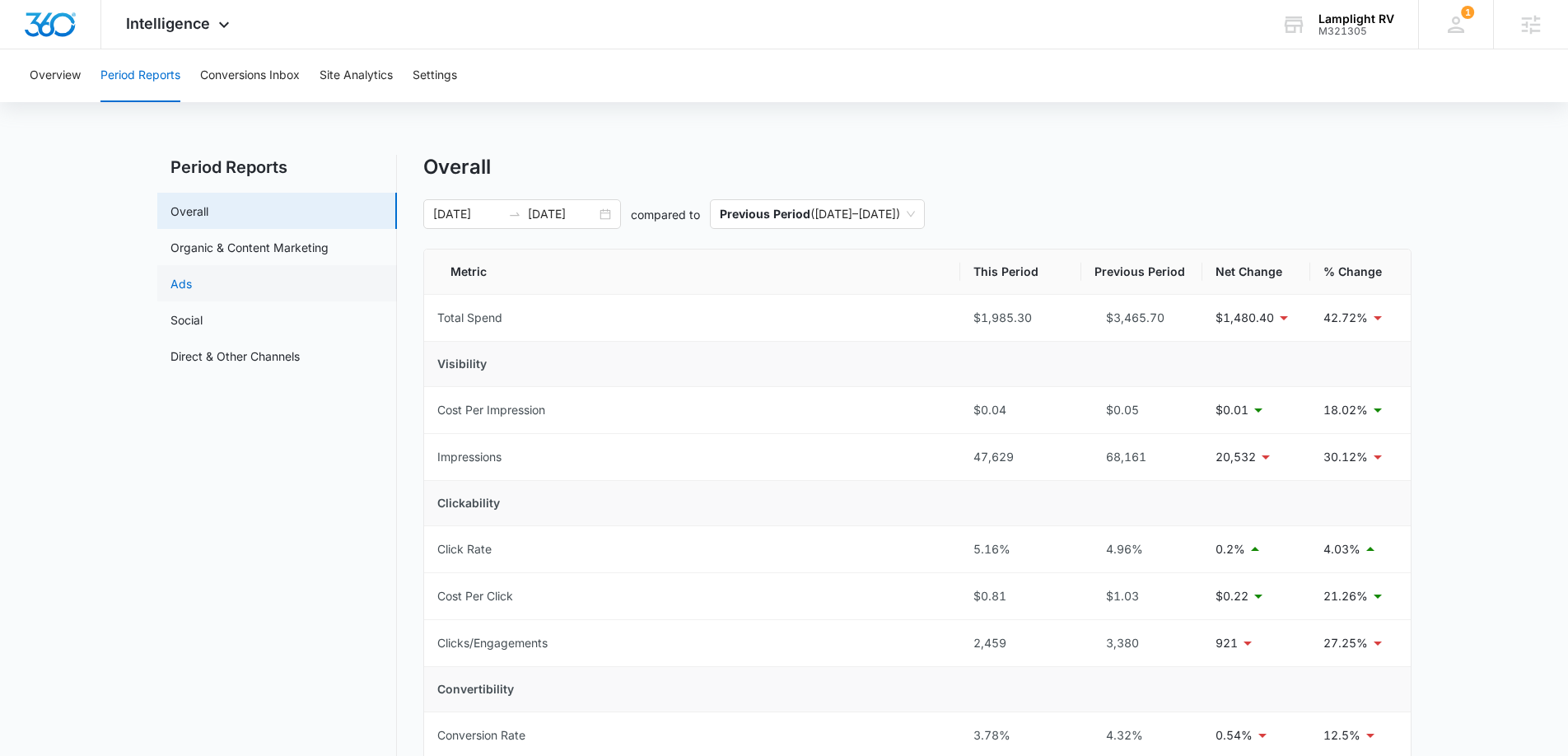
click at [192, 278] on link "Ads" at bounding box center [181, 284] width 21 height 17
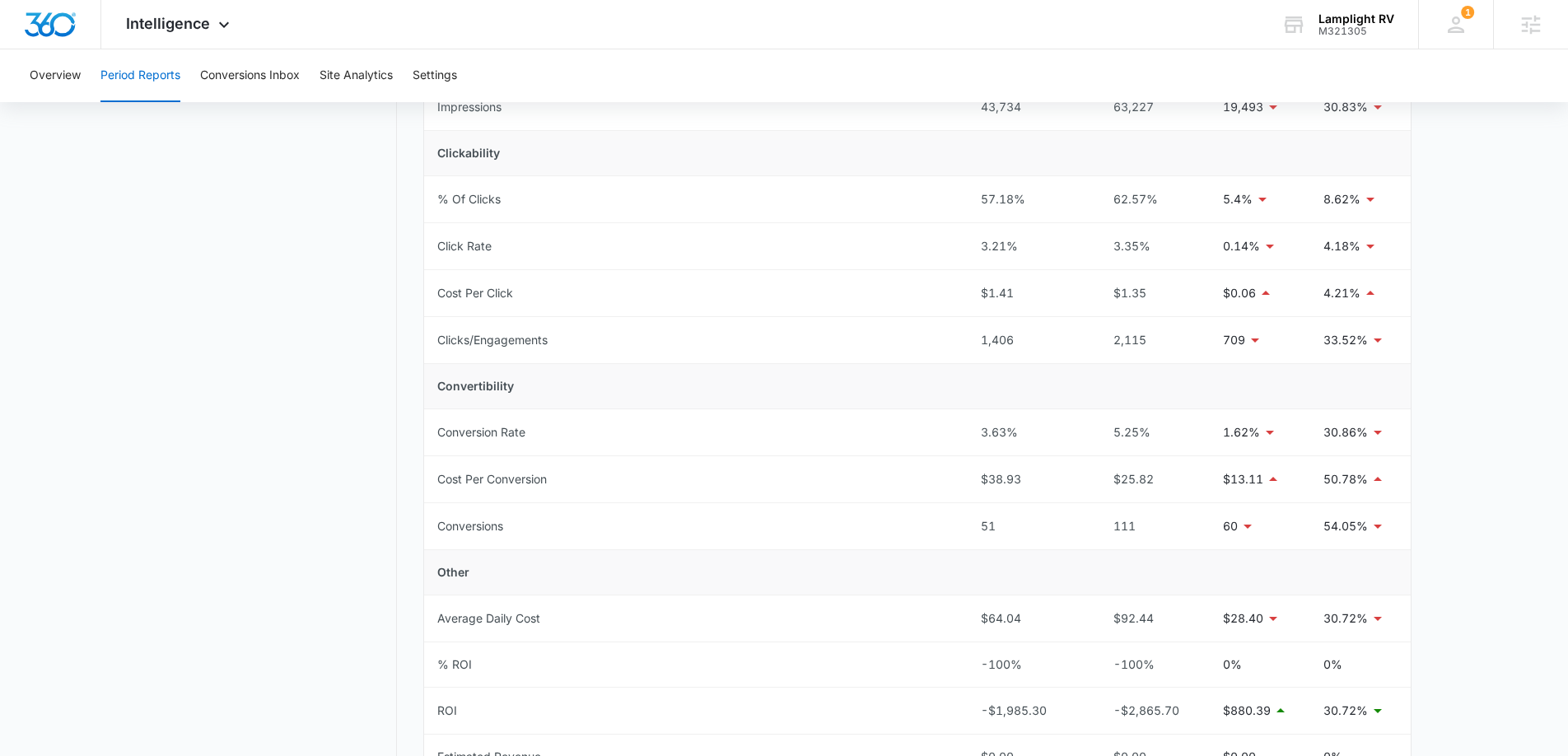
scroll to position [349, 0]
click at [178, 31] on span "Intelligence" at bounding box center [168, 23] width 84 height 17
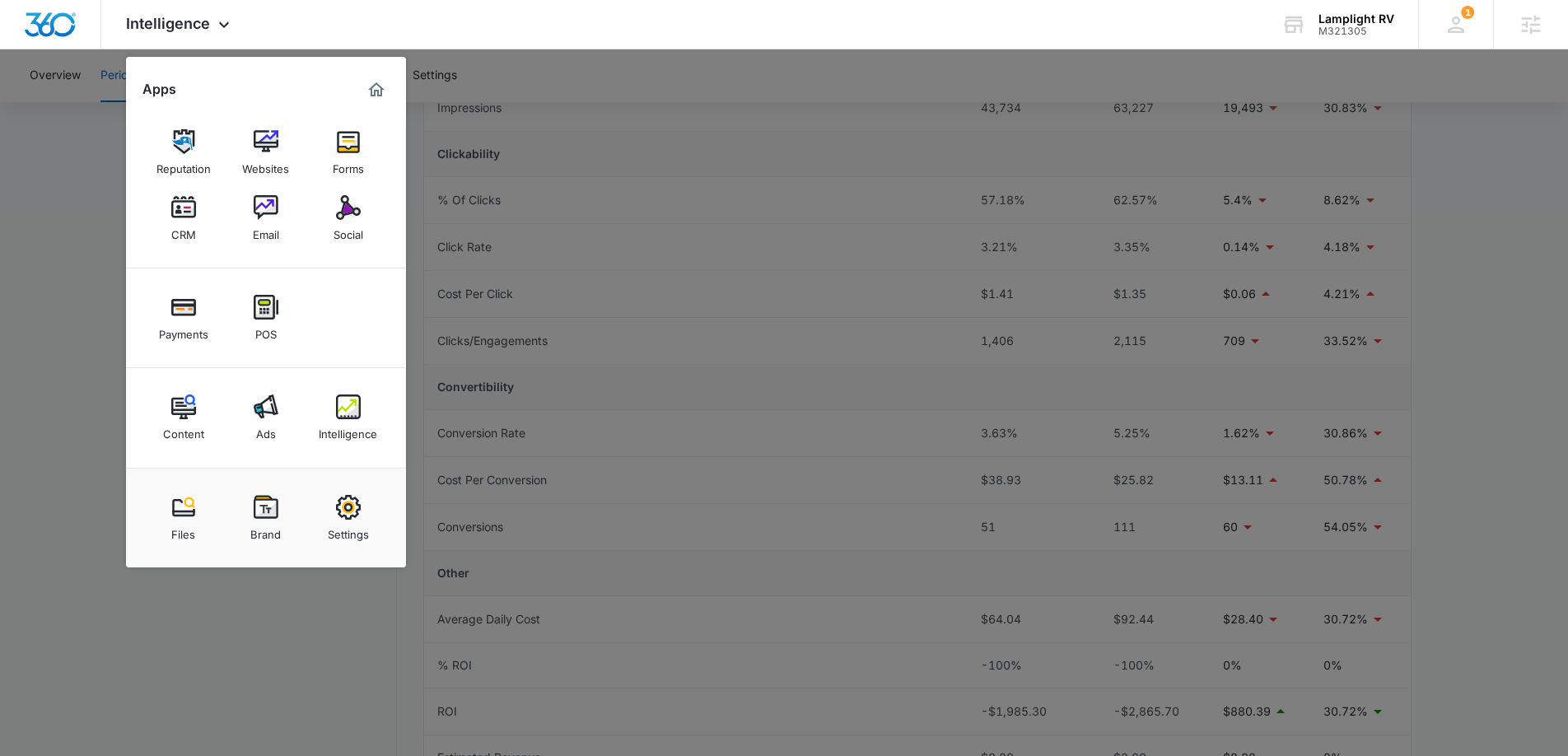
click at [258, 424] on div "Ads" at bounding box center [266, 430] width 20 height 21
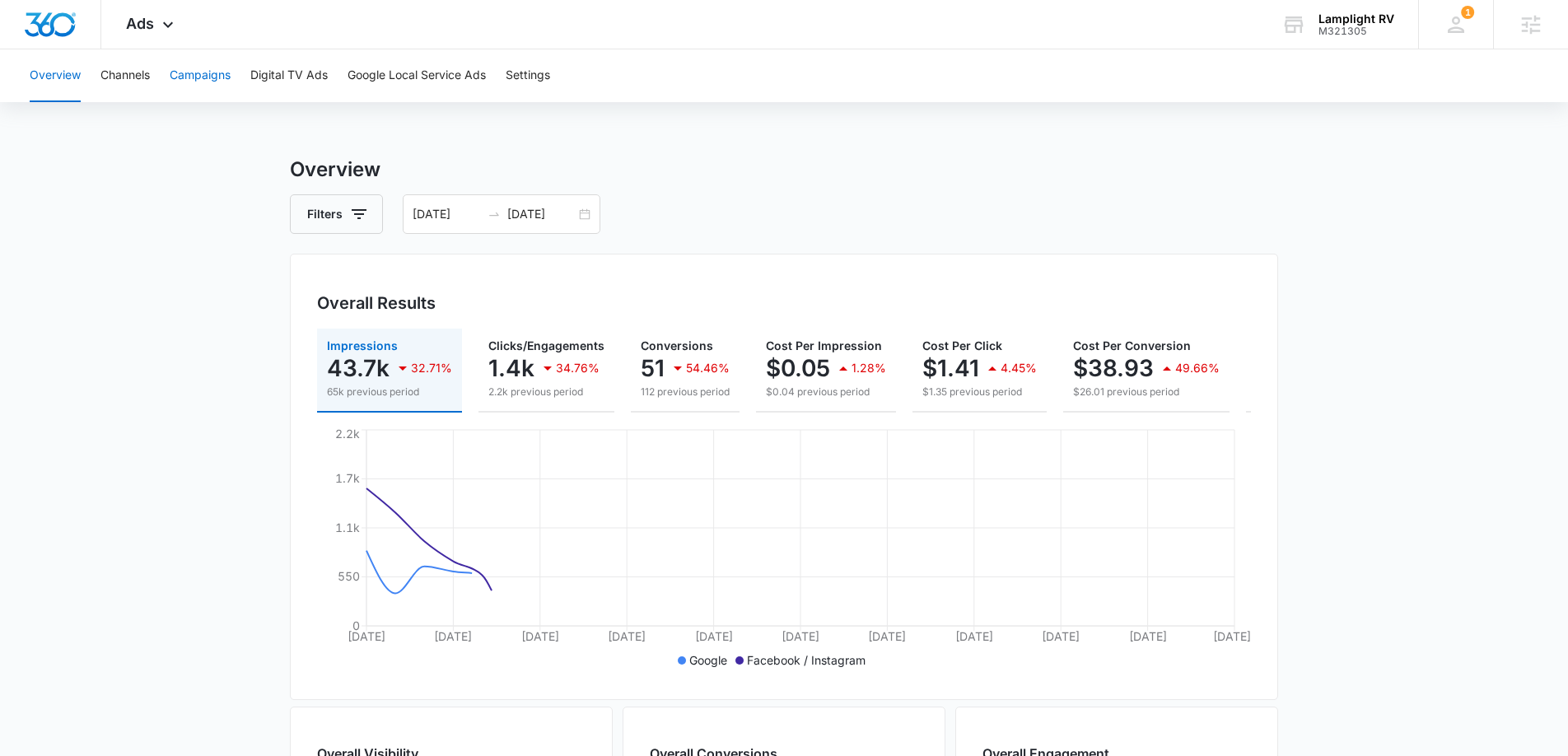
click at [194, 82] on button "Campaigns" at bounding box center [200, 75] width 60 height 53
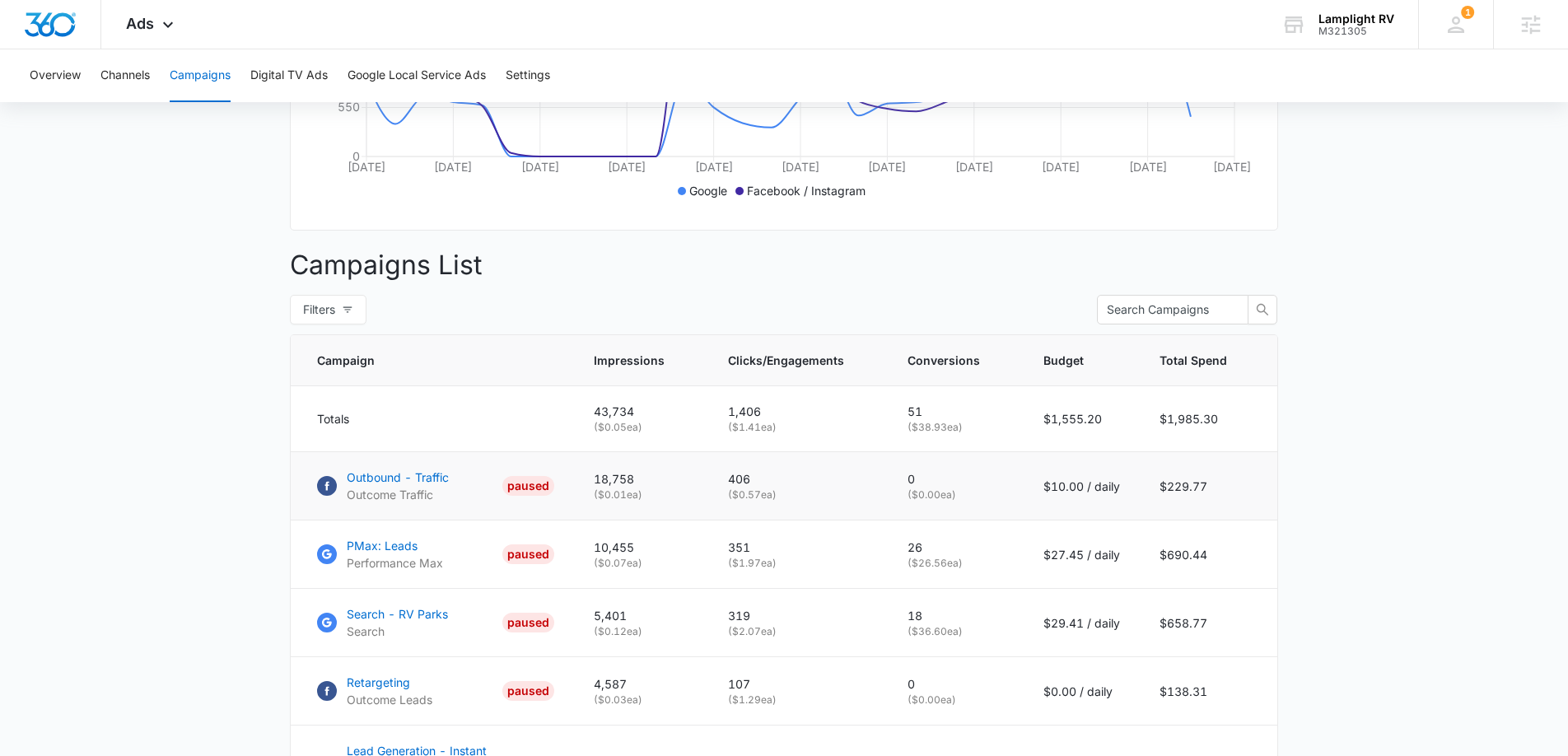
scroll to position [726, 0]
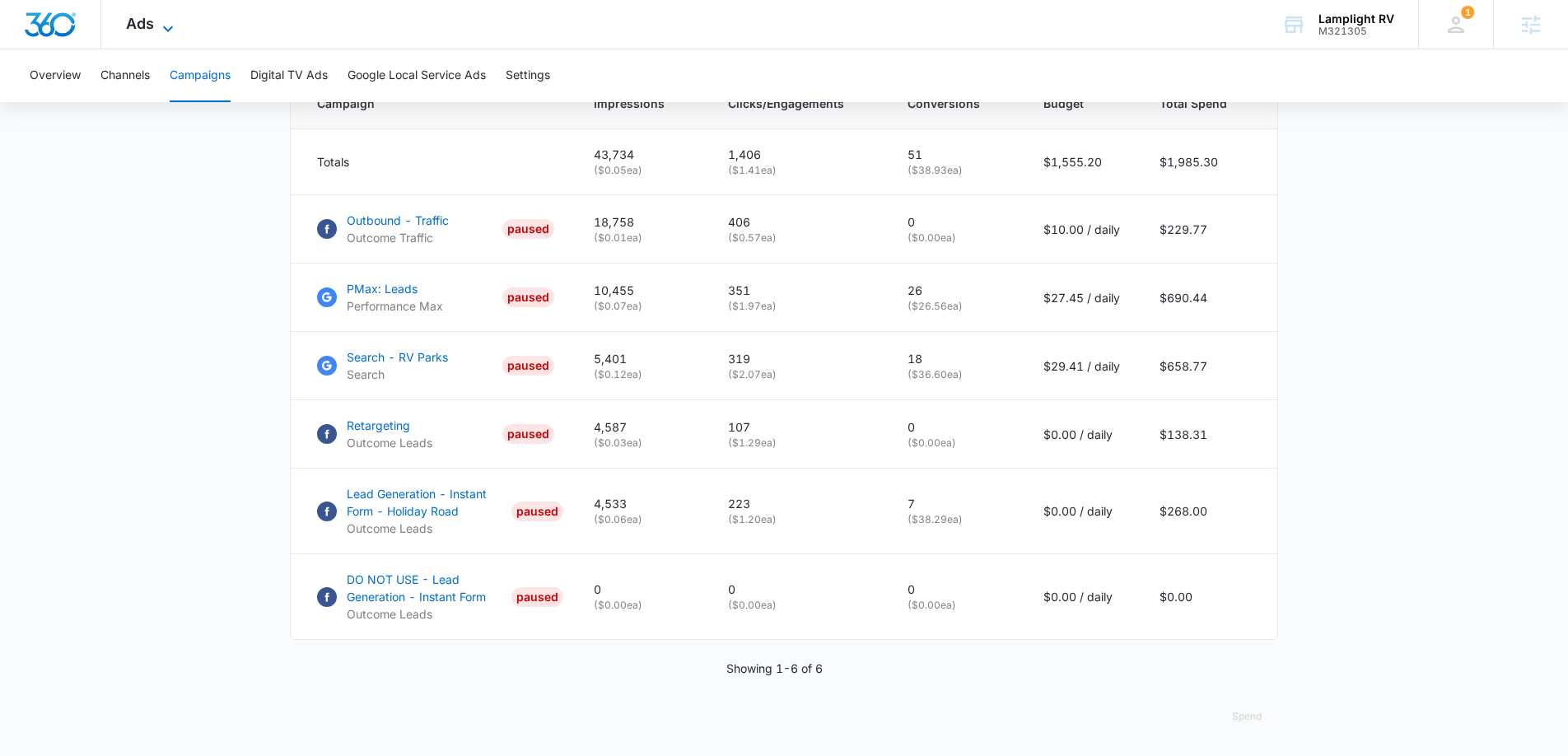
click at [144, 29] on span "Ads" at bounding box center [139, 23] width 28 height 17
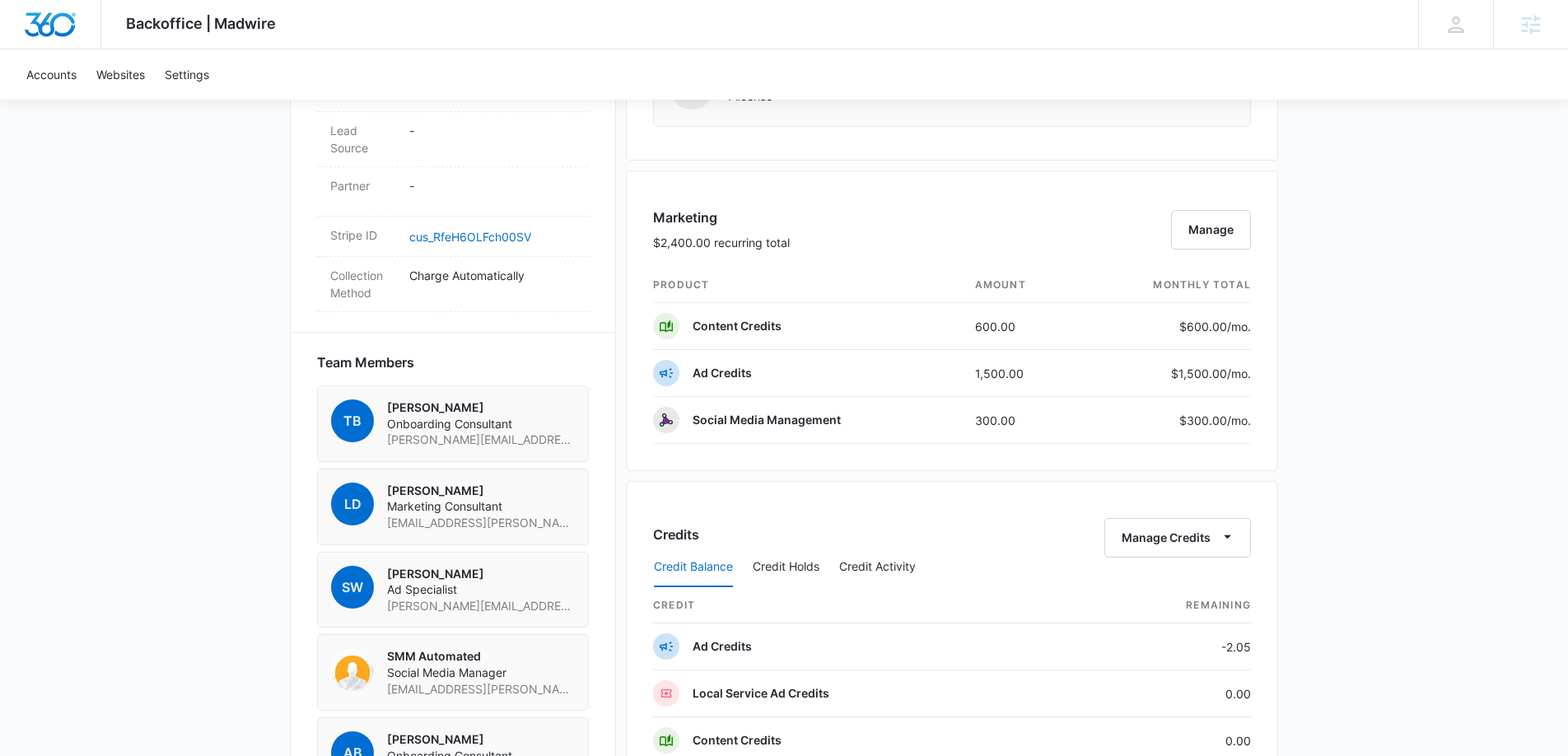
scroll to position [949, 0]
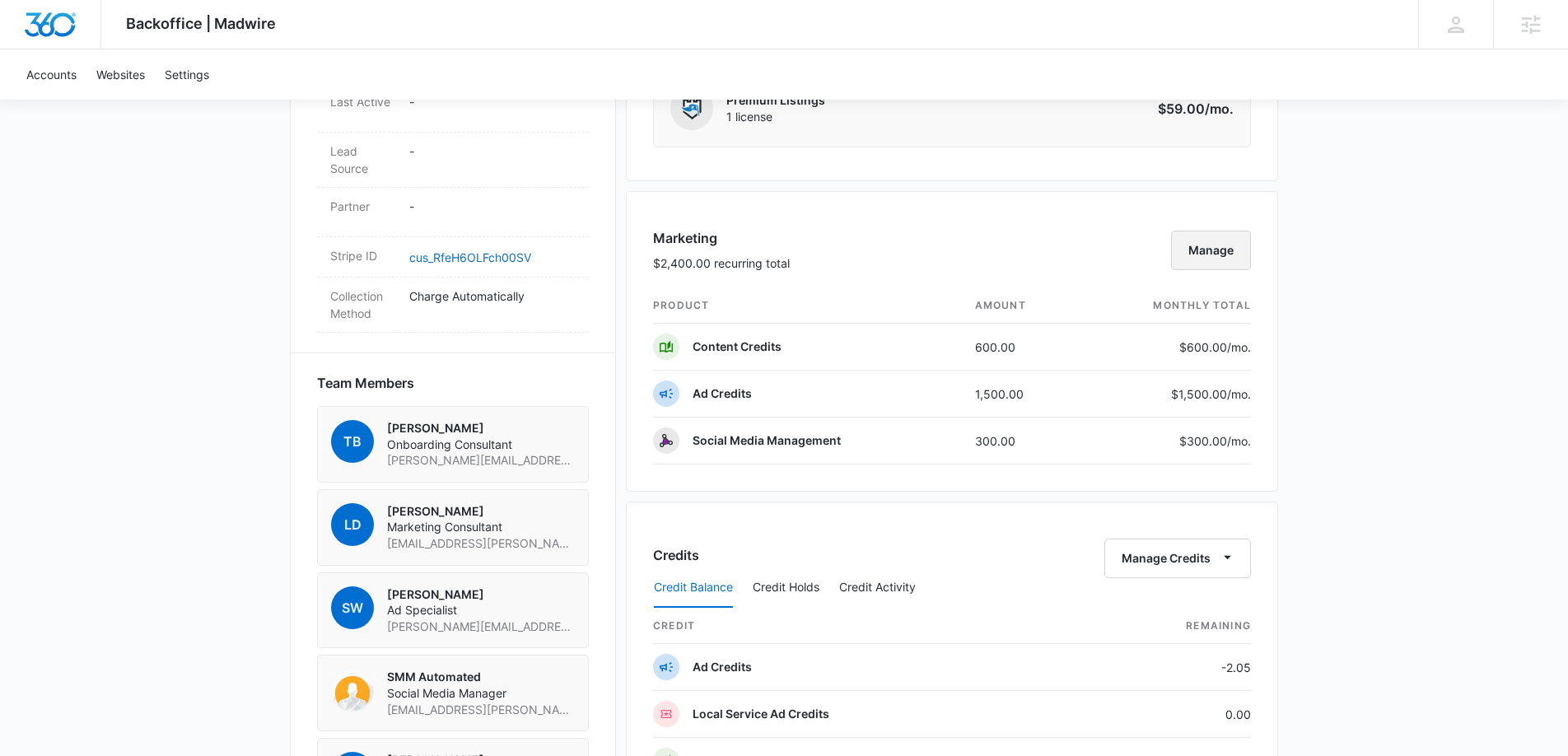
click at [1210, 248] on button "Manage" at bounding box center [1210, 249] width 80 height 39
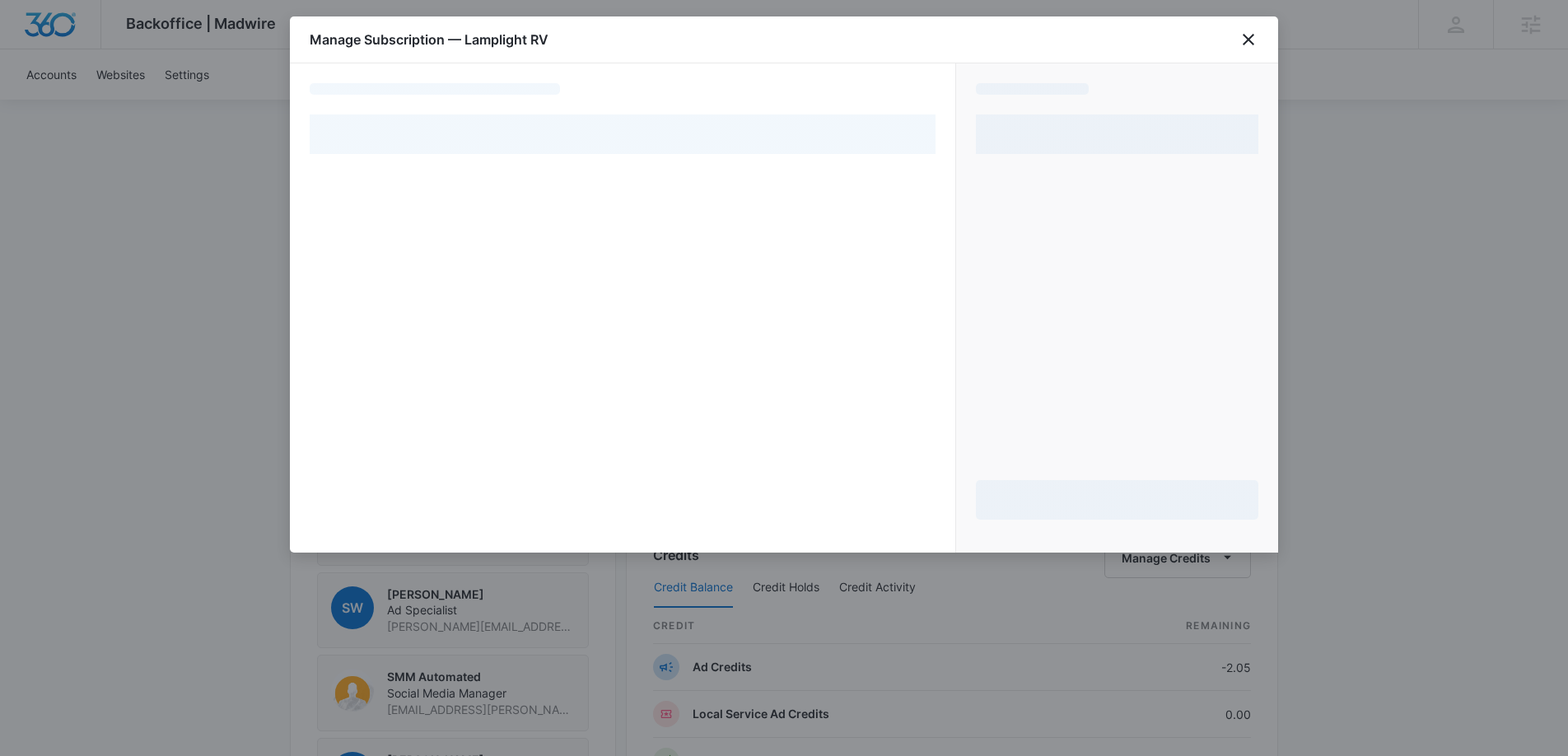
scroll to position [953, 0]
select select "pm_1SIDSkA4n8RTgNjUNpDLmltp"
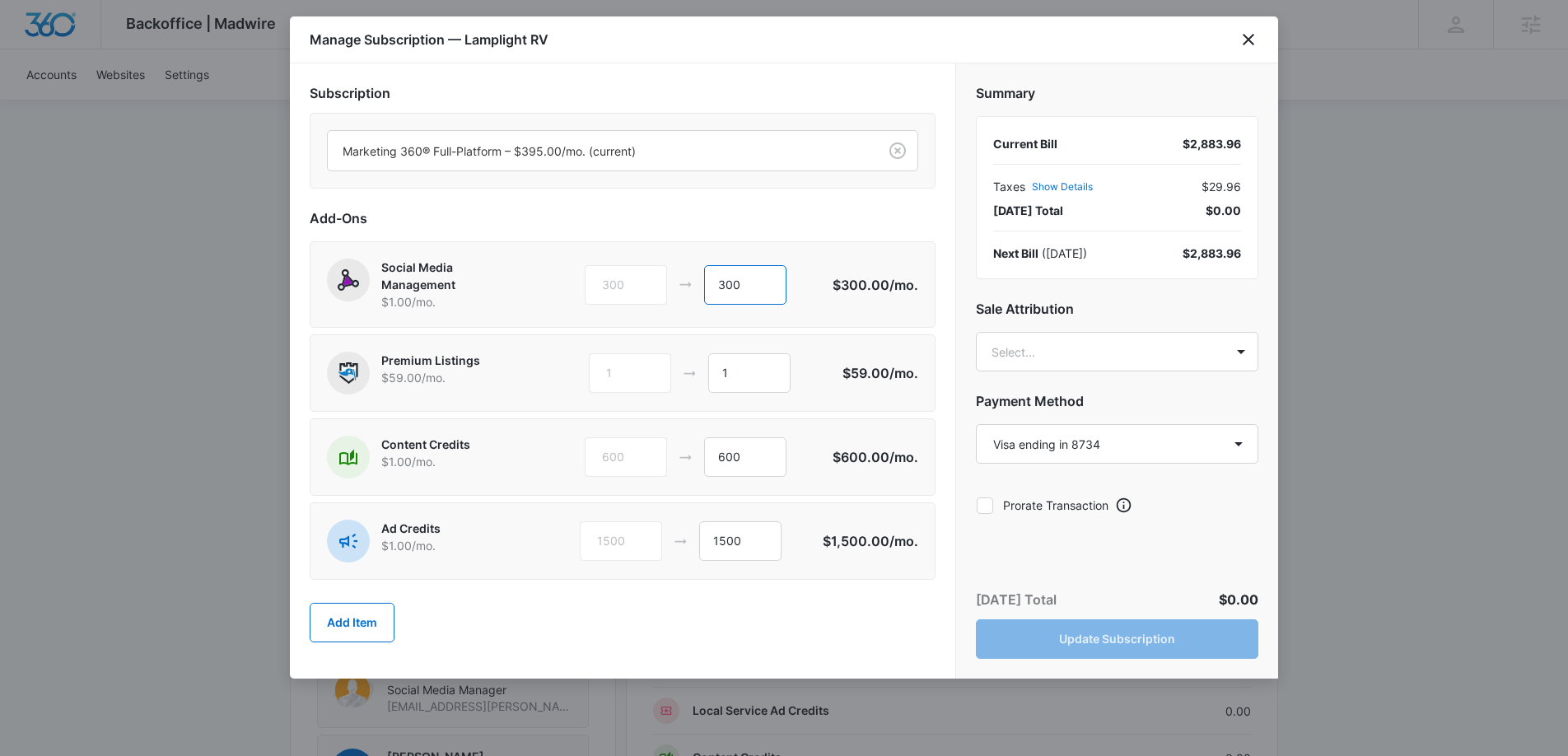
click at [695, 286] on div "300 300" at bounding box center [708, 284] width 248 height 39
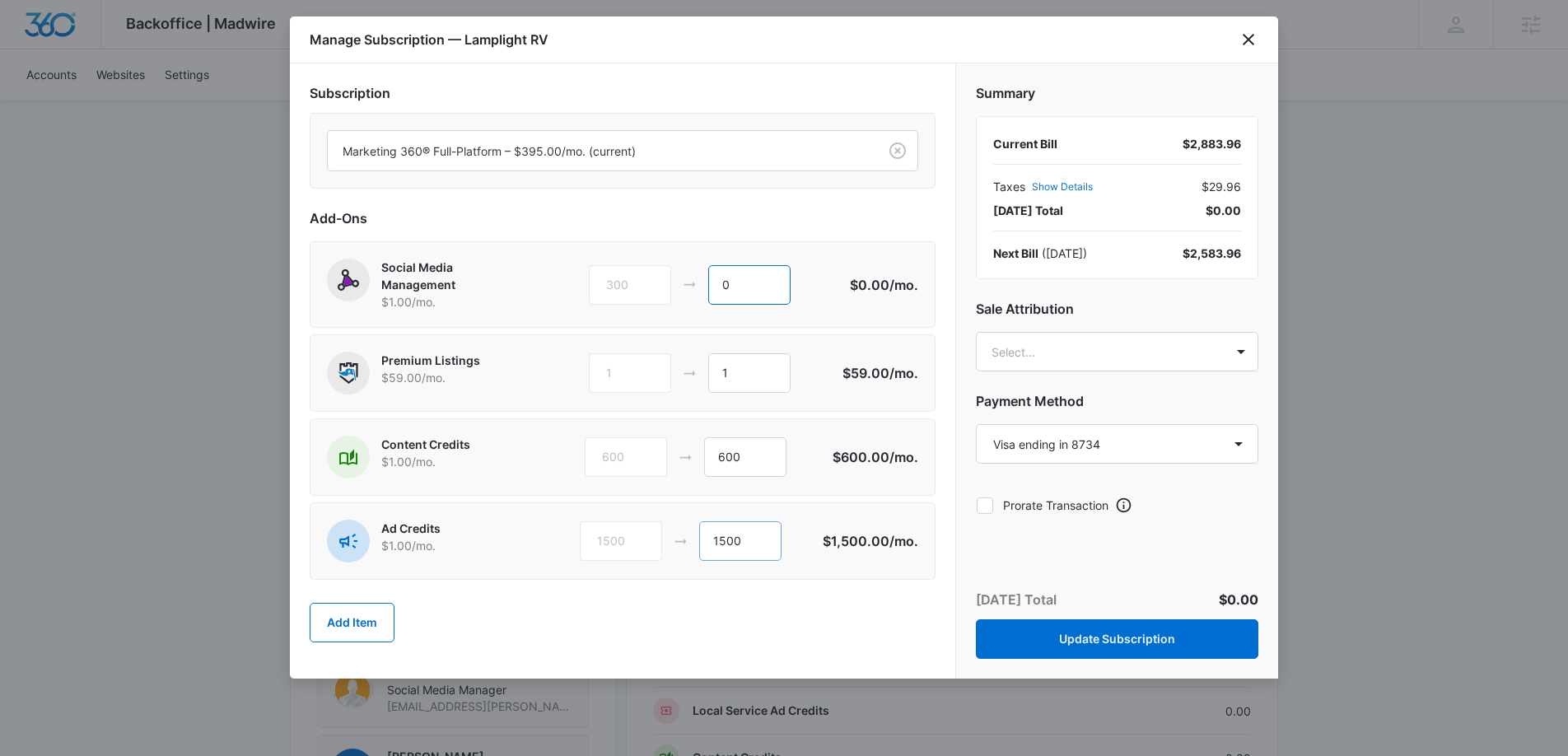
type input "0"
click at [725, 538] on input "1500" at bounding box center [740, 540] width 83 height 39
type input "1800"
click at [1059, 348] on body "Backoffice | Madwire Apps Settings JG [PERSON_NAME] [DOMAIN_NAME][EMAIL_ADDRESS…" at bounding box center [784, 249] width 1568 height 2405
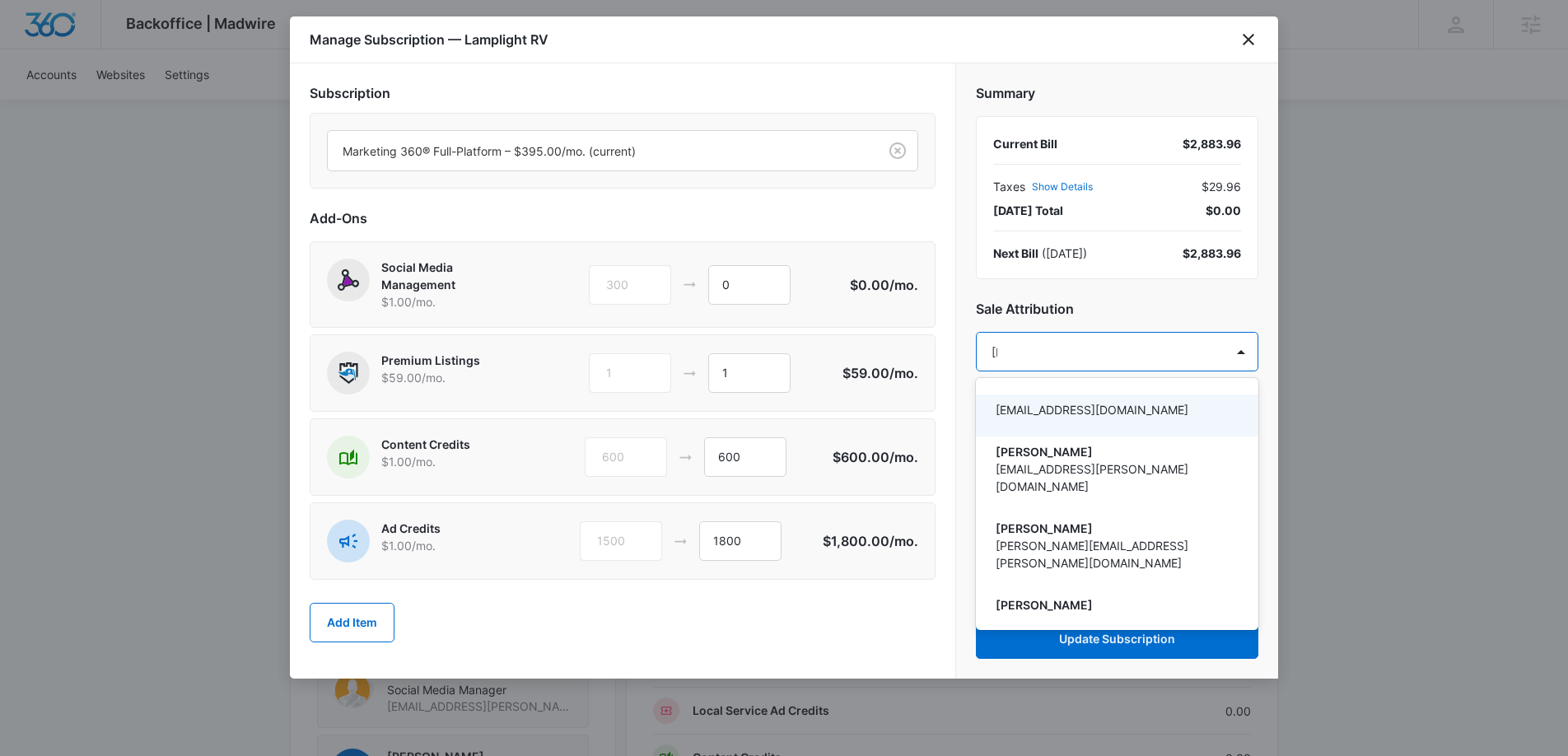
type input "[PERSON_NAME]"
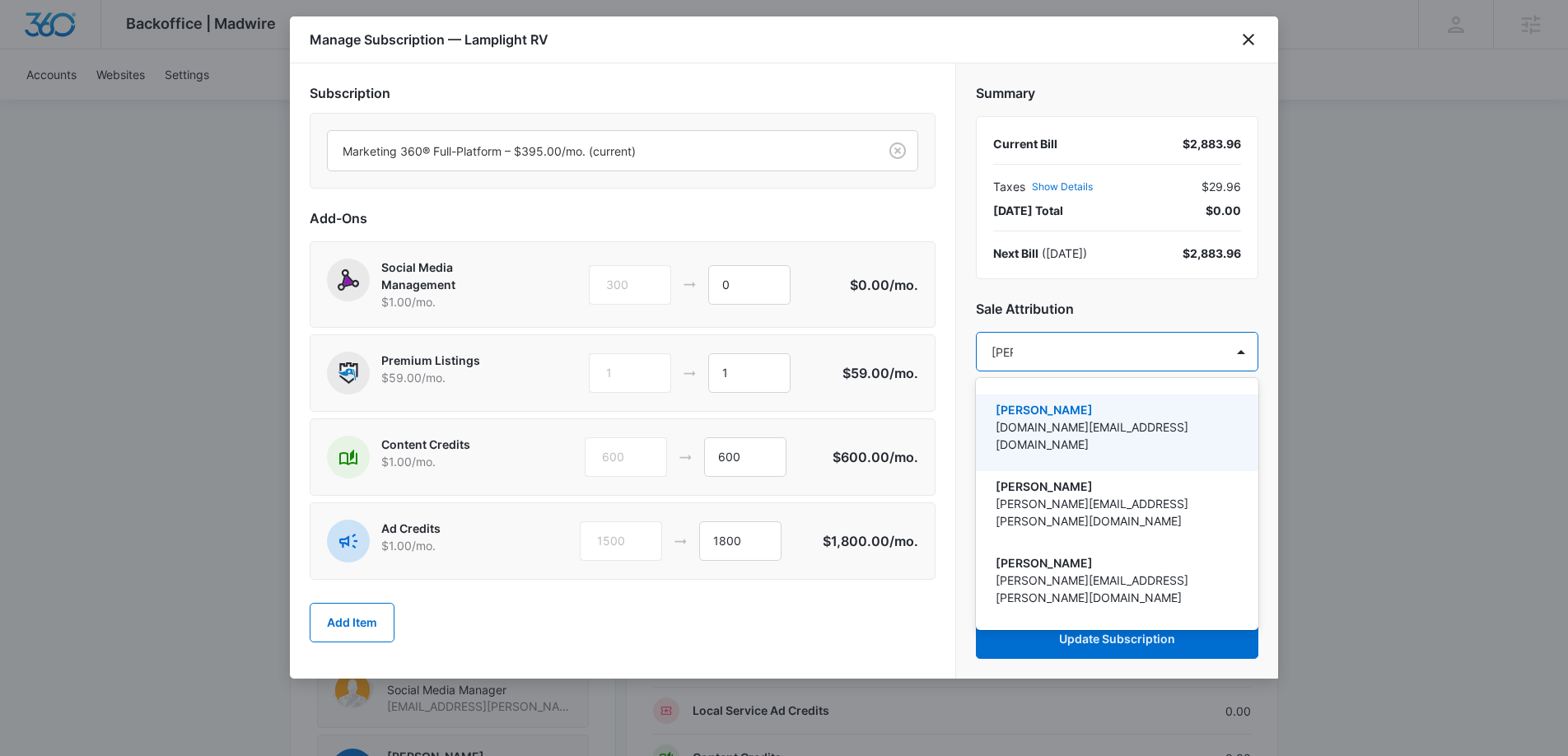
click at [1041, 420] on div "[PERSON_NAME] [DOMAIN_NAME][EMAIL_ADDRESS][DOMAIN_NAME]" at bounding box center [1115, 433] width 240 height 63
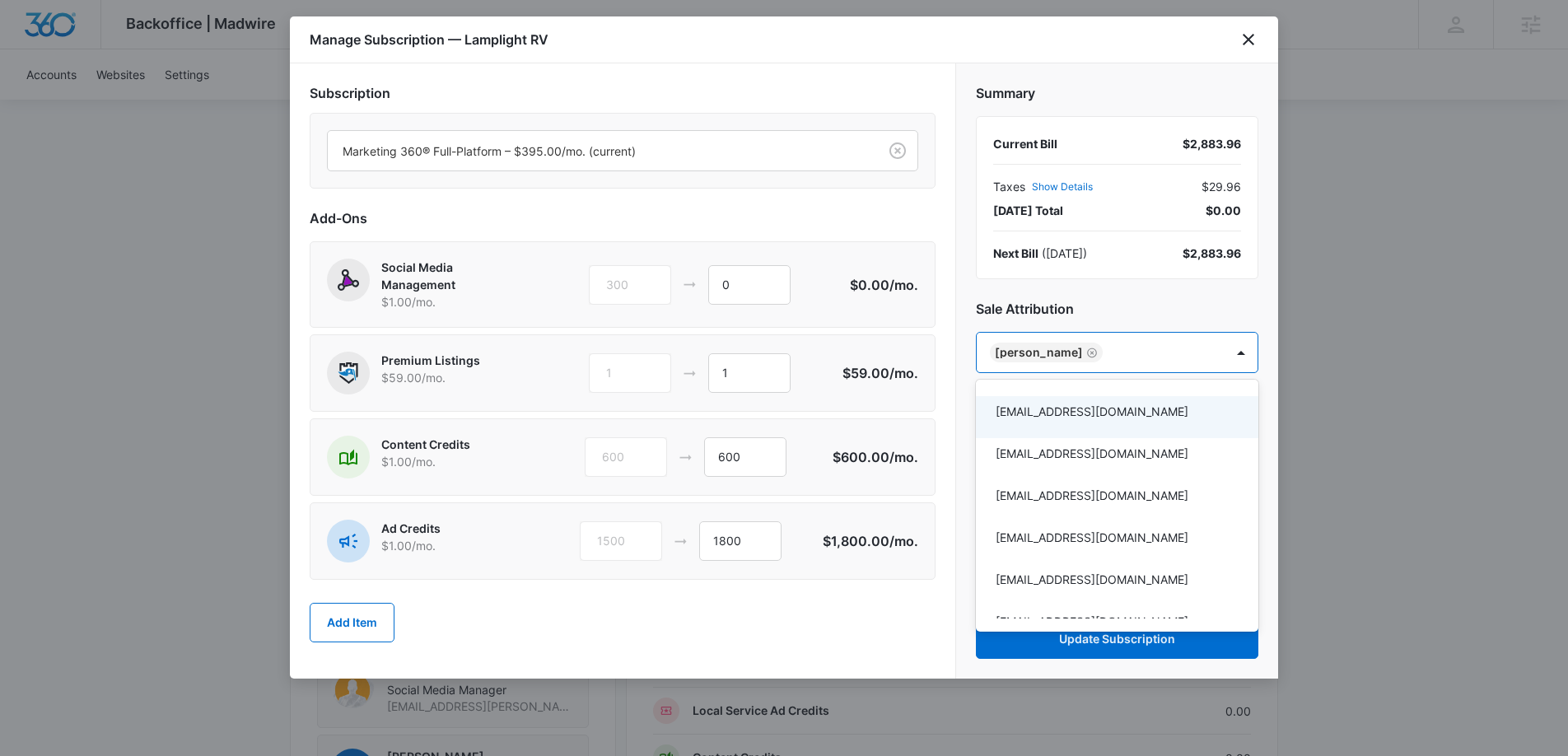
click at [943, 424] on div at bounding box center [784, 378] width 1568 height 756
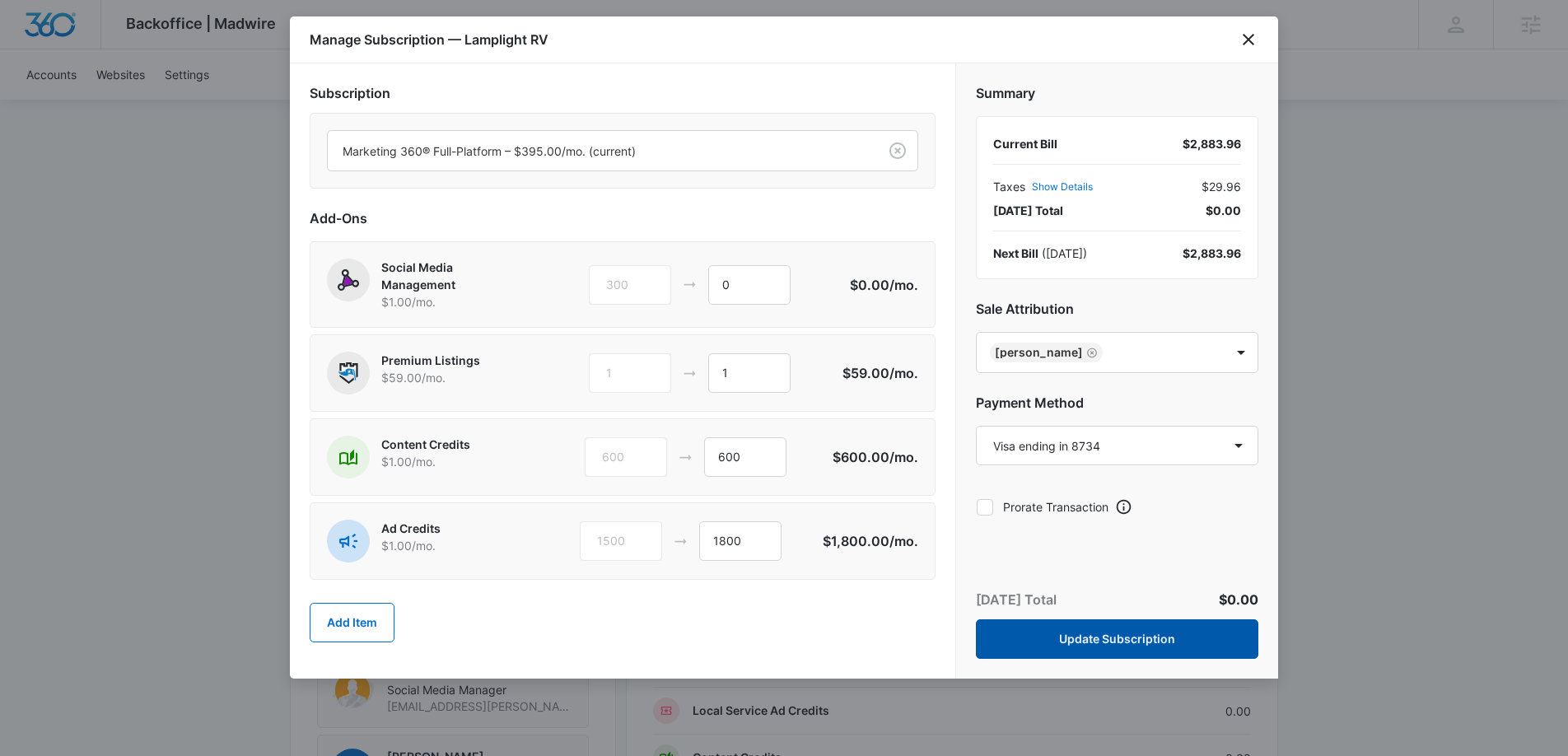
click at [1131, 641] on button "Update Subscription" at bounding box center [1117, 638] width 282 height 39
